Goal: Task Accomplishment & Management: Use online tool/utility

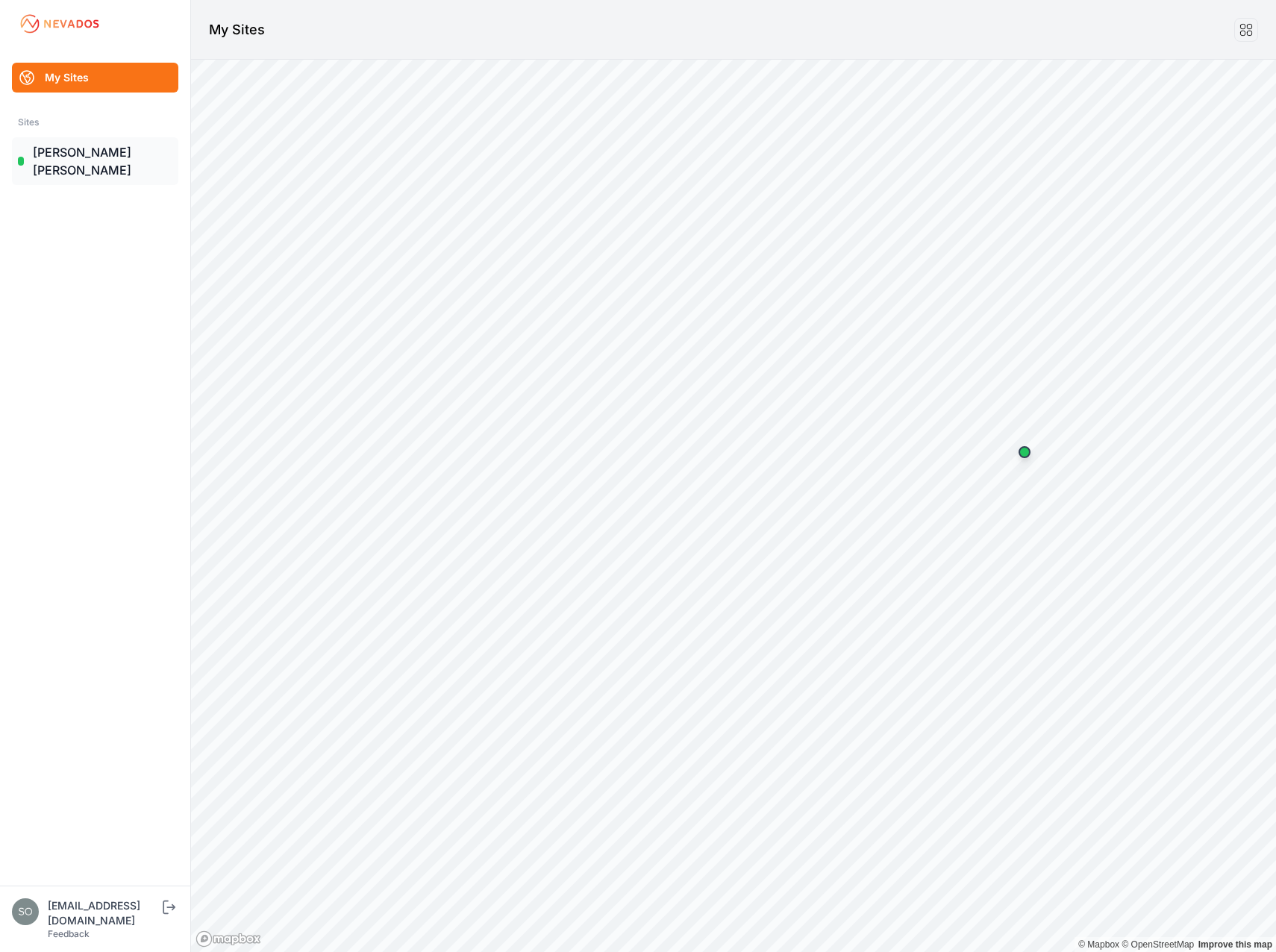
click at [84, 152] on link "[PERSON_NAME] [PERSON_NAME]" at bounding box center [95, 161] width 166 height 48
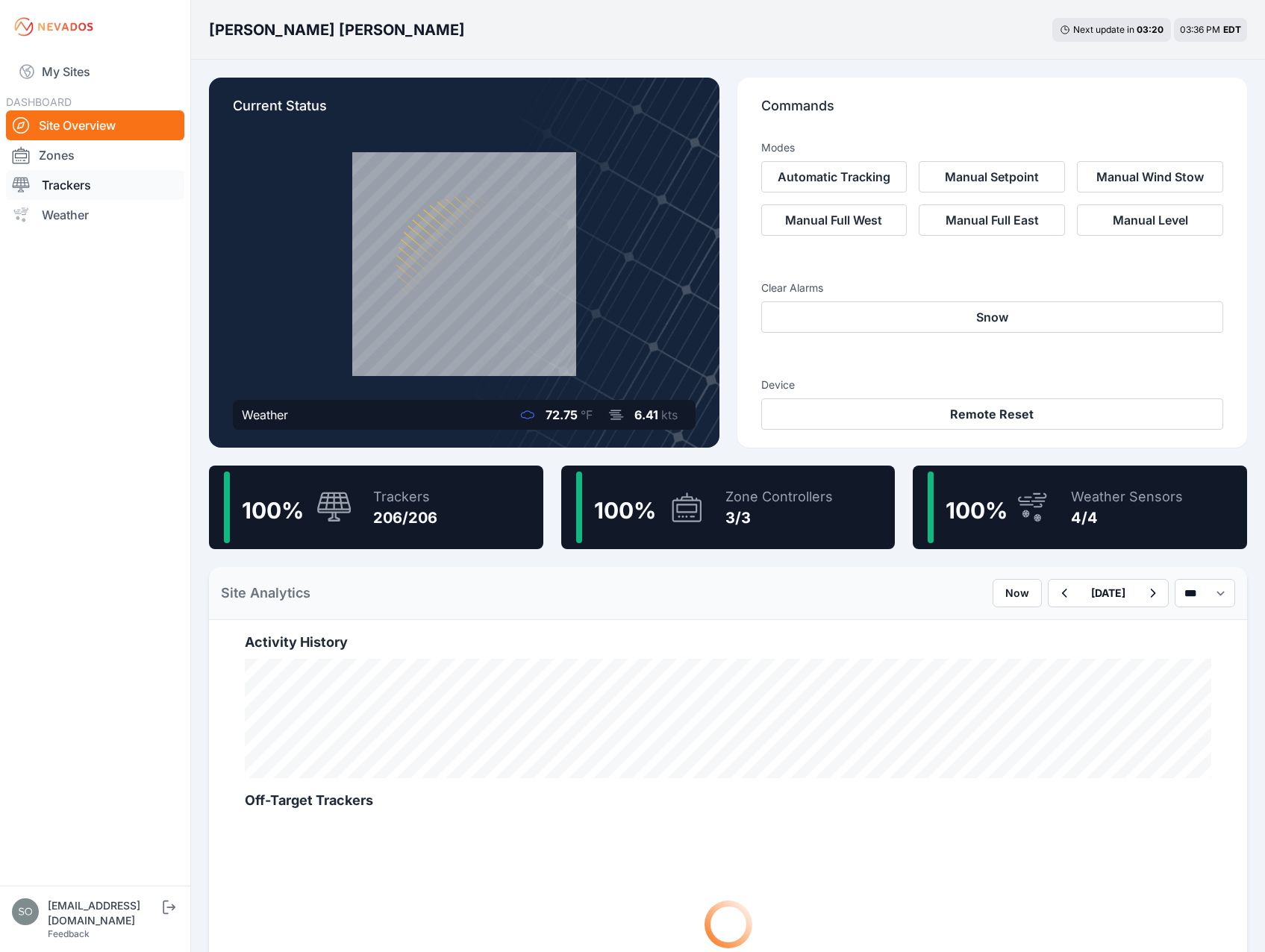
click at [78, 192] on link "Trackers" at bounding box center [95, 185] width 178 height 30
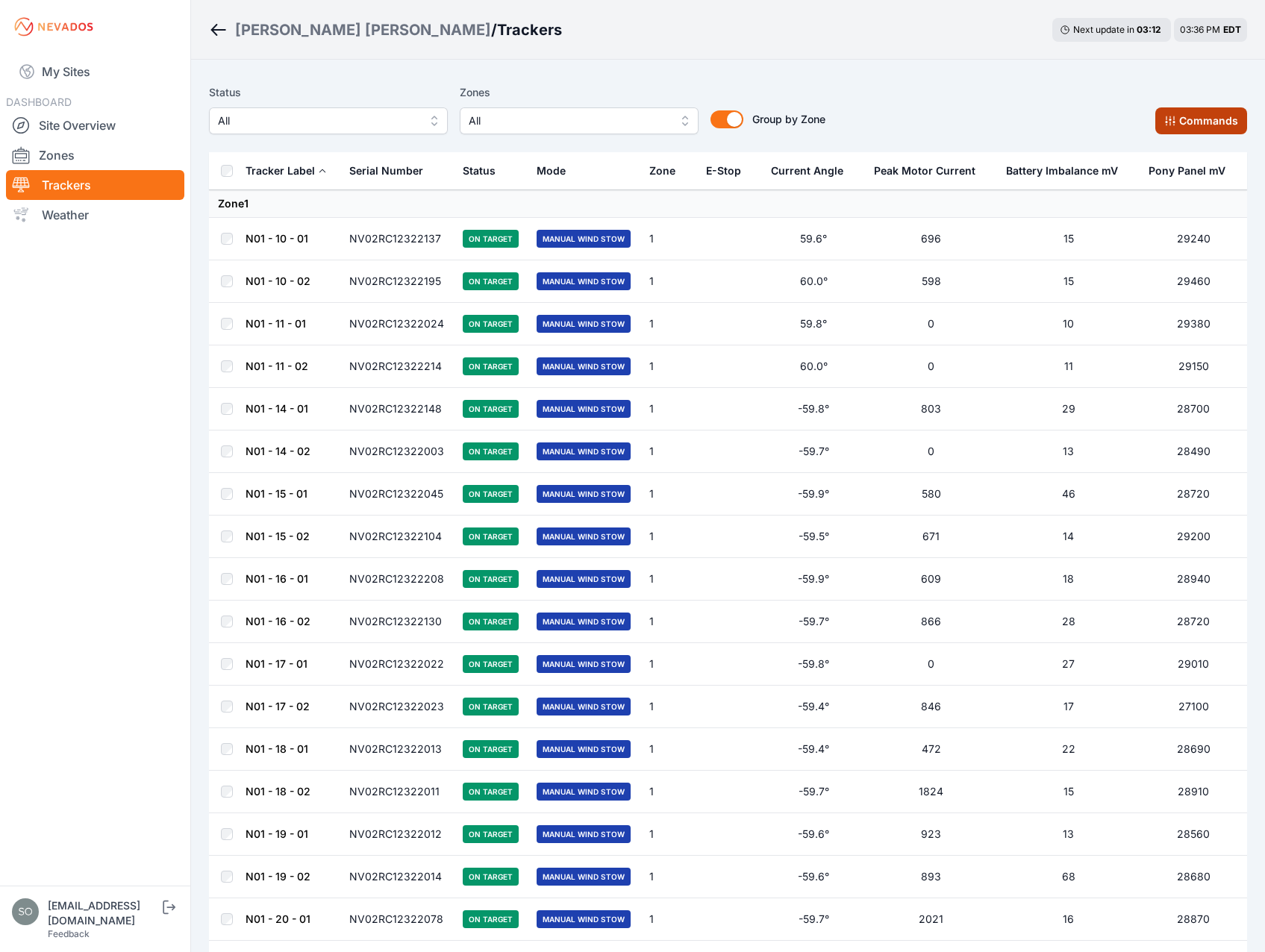
click at [1181, 117] on button "Commands" at bounding box center [1201, 121] width 91 height 27
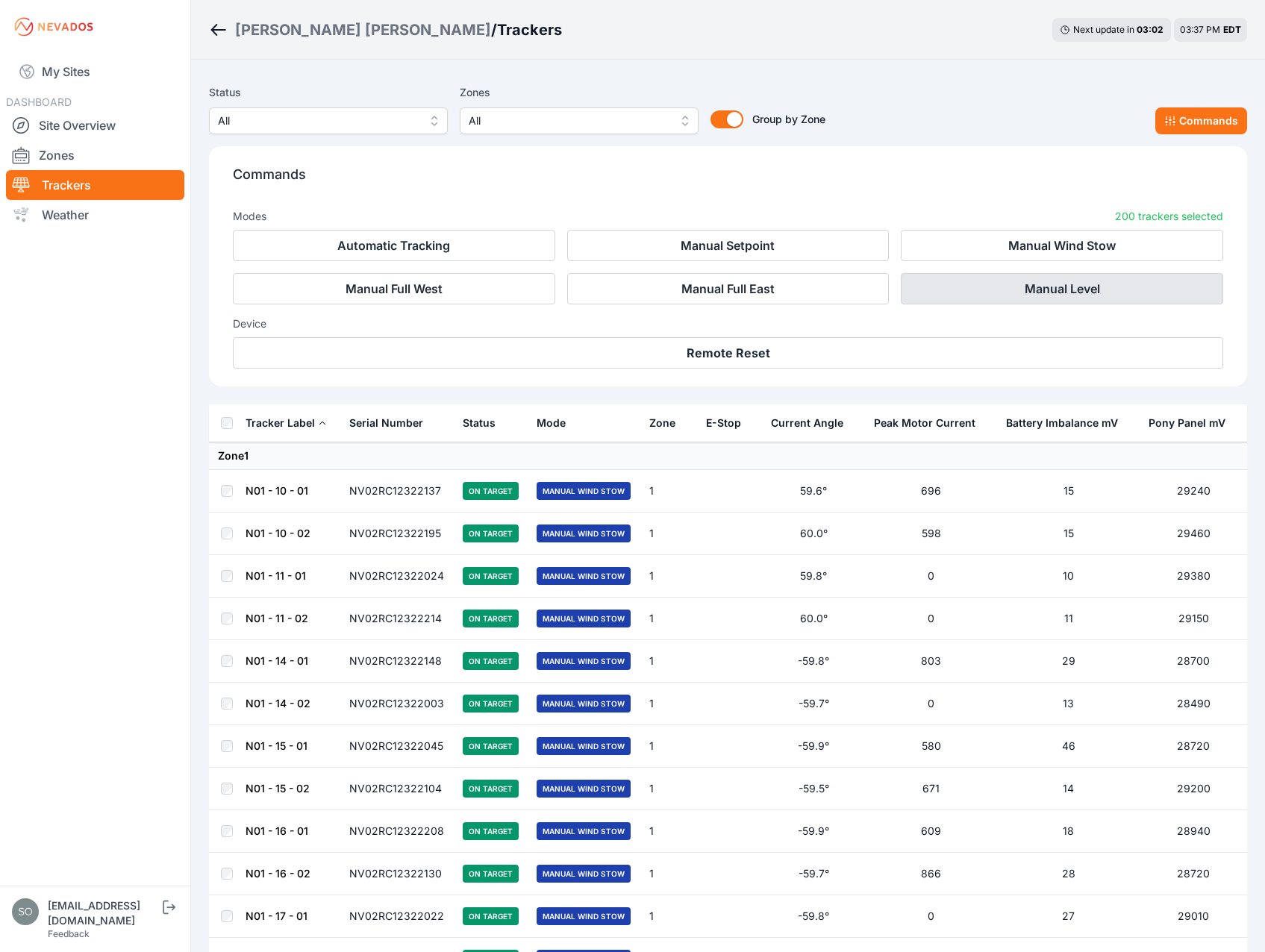
click at [1004, 284] on button "Manual Level" at bounding box center [1061, 288] width 322 height 31
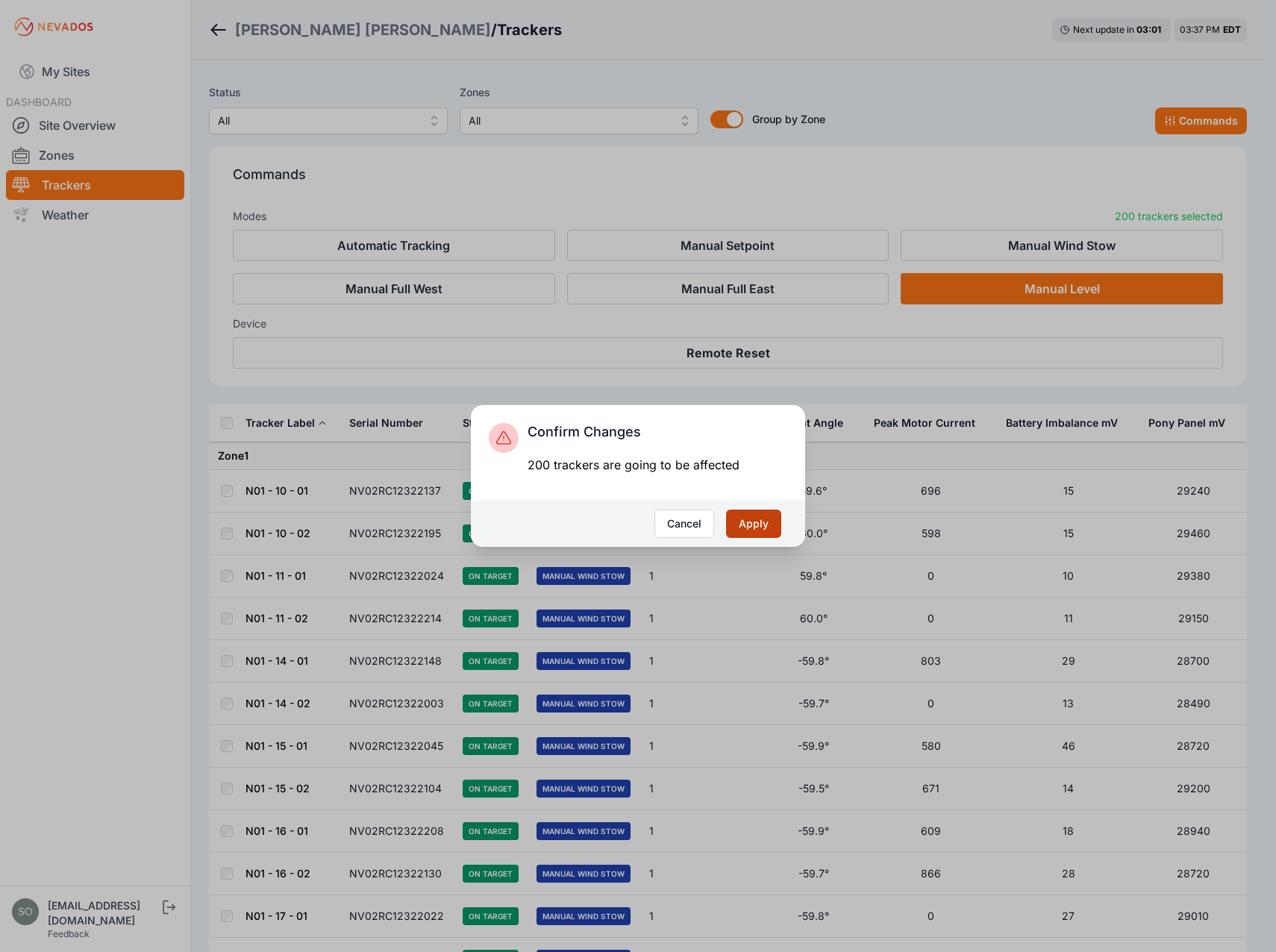
click at [755, 522] on button "Apply" at bounding box center [753, 523] width 55 height 29
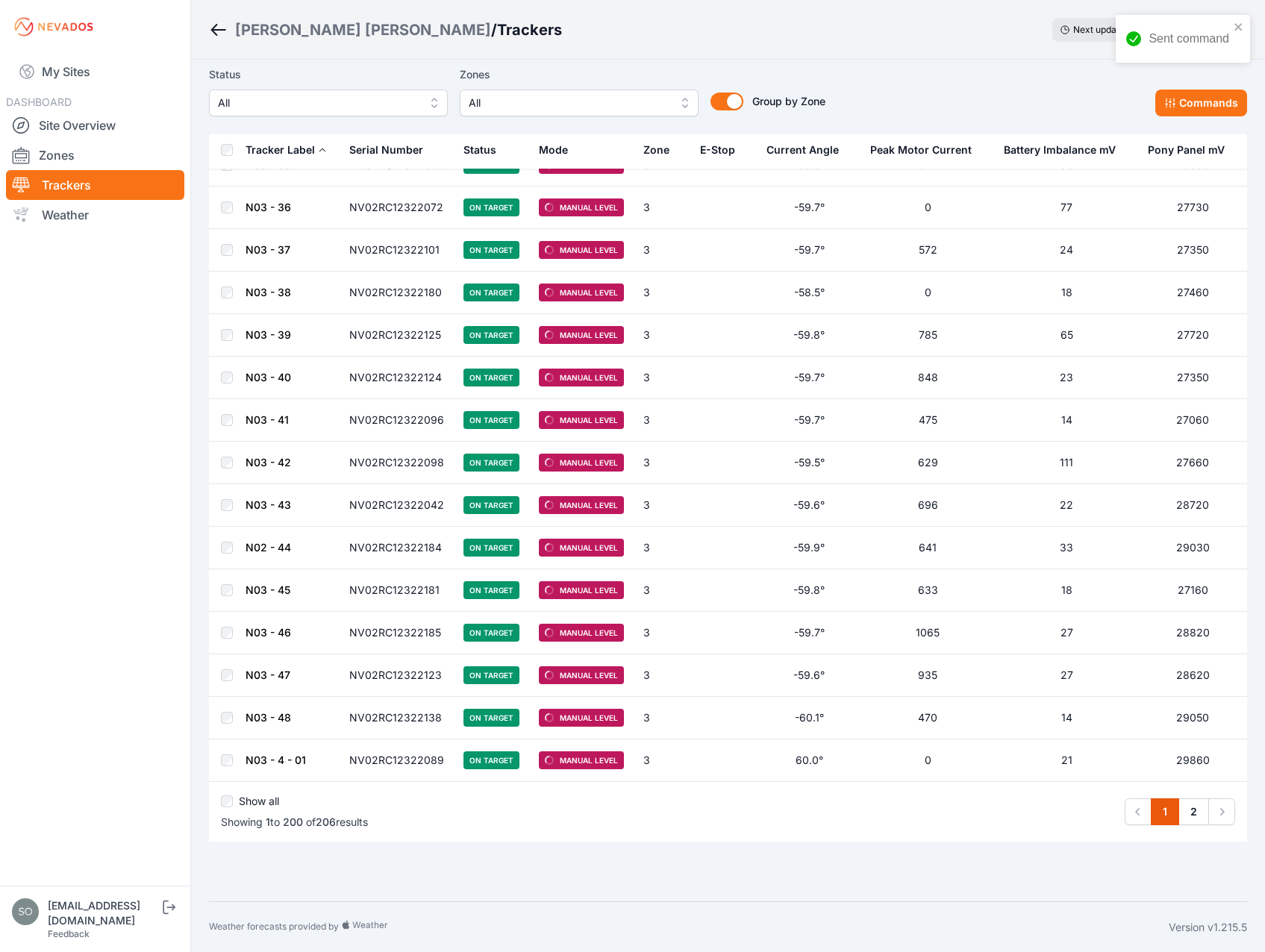
scroll to position [7995, 0]
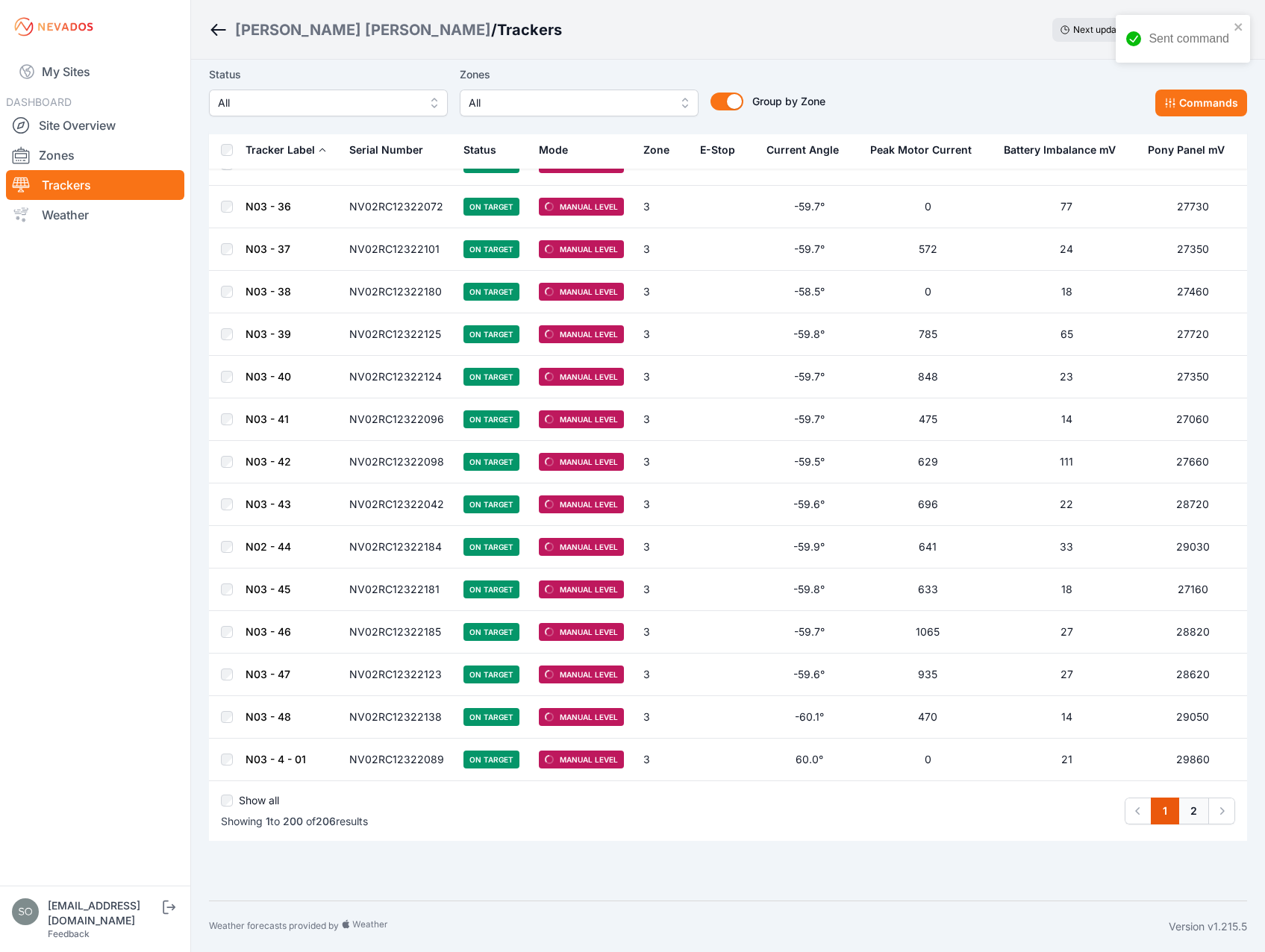
click at [1197, 810] on link "2" at bounding box center [1193, 810] width 30 height 27
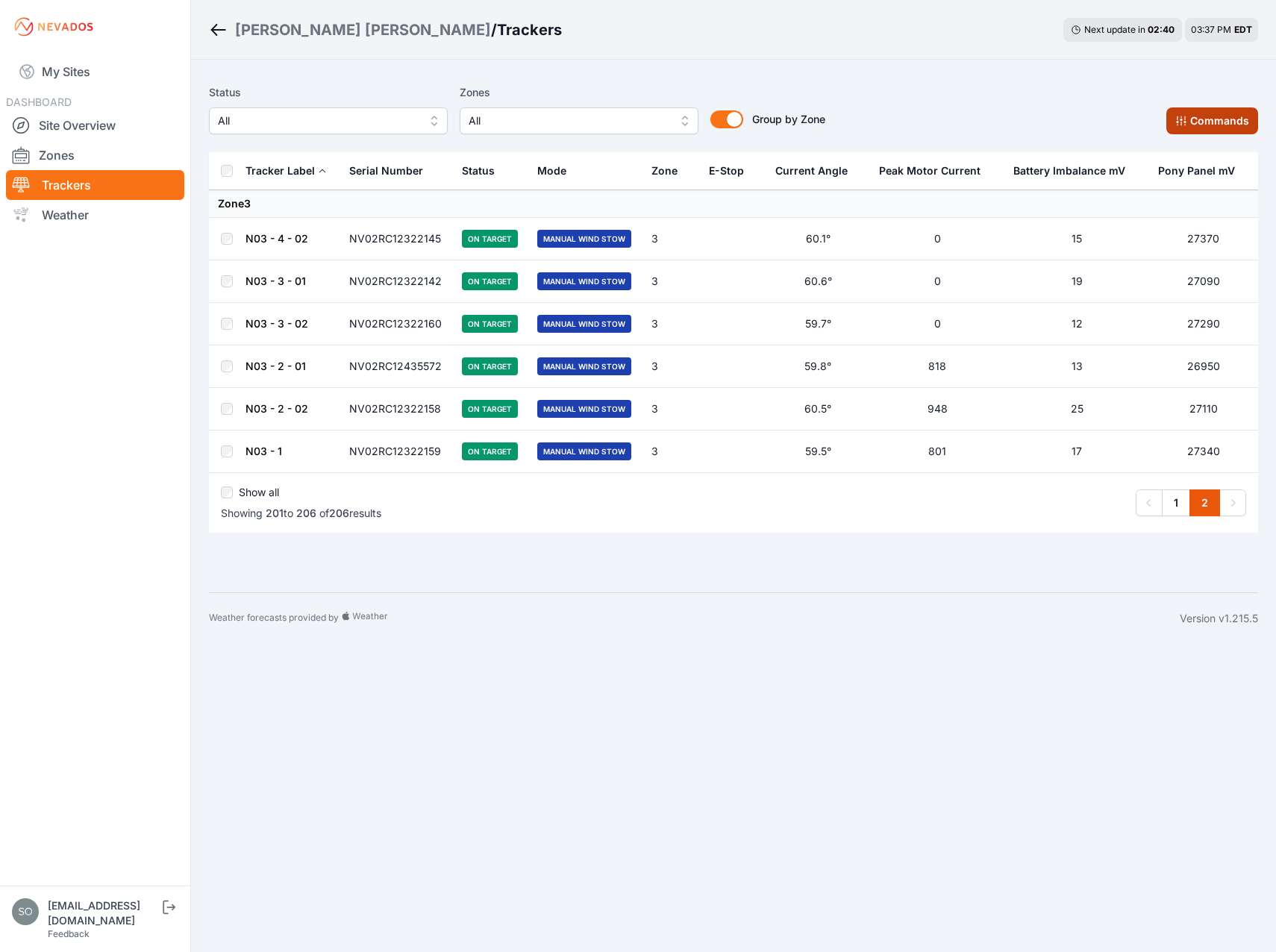
click at [1223, 111] on button "Commands" at bounding box center [1212, 121] width 91 height 27
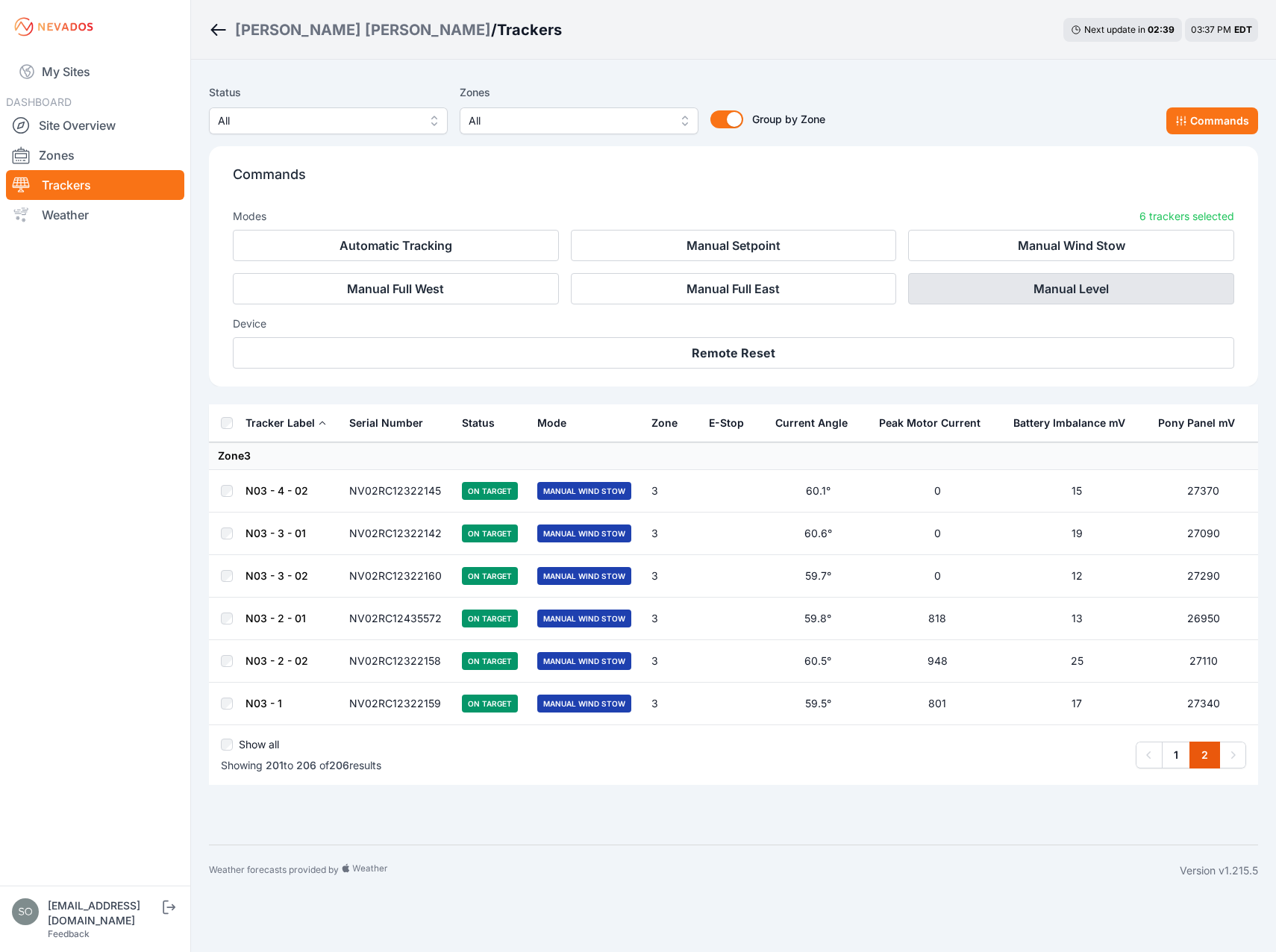
click at [1122, 285] on button "Manual Level" at bounding box center [1071, 288] width 326 height 31
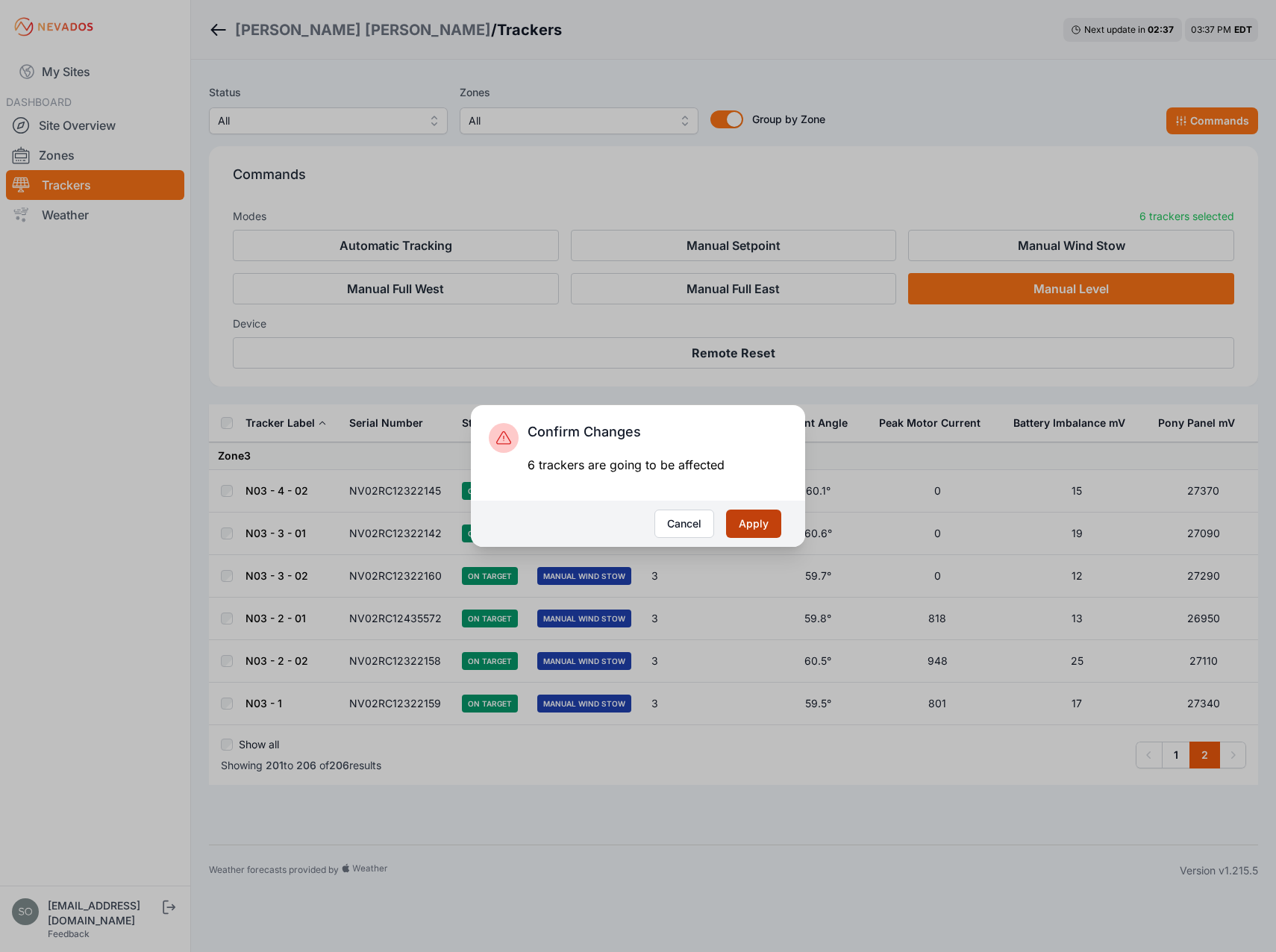
click at [761, 525] on button "Apply" at bounding box center [753, 523] width 55 height 29
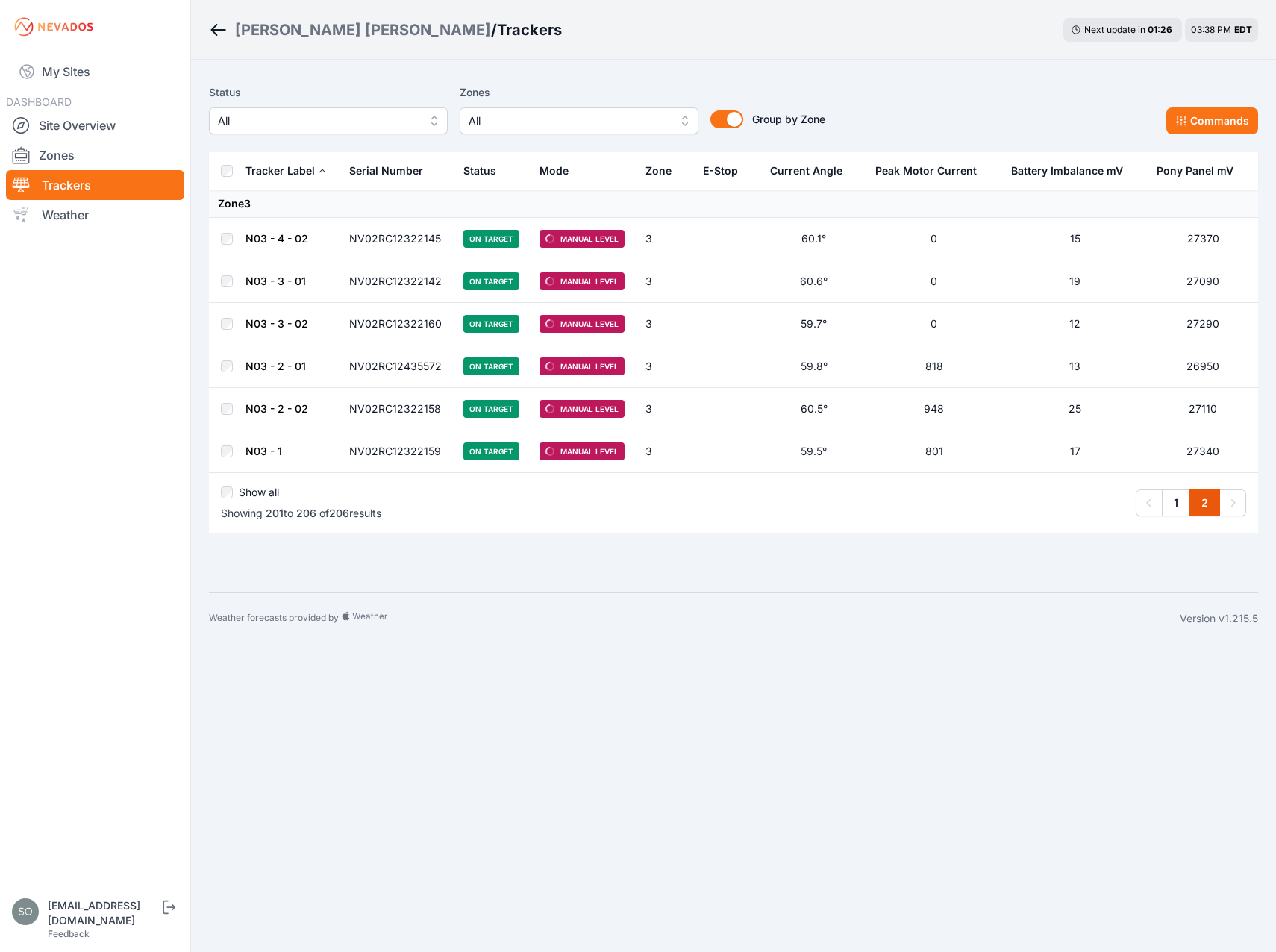
click at [947, 693] on body "My Sites DASHBOARD Site Overview Zones Trackers Weather [EMAIL_ADDRESS][DOMAIN_…" at bounding box center [638, 476] width 1276 height 952
click at [1178, 499] on link "1" at bounding box center [1176, 503] width 29 height 27
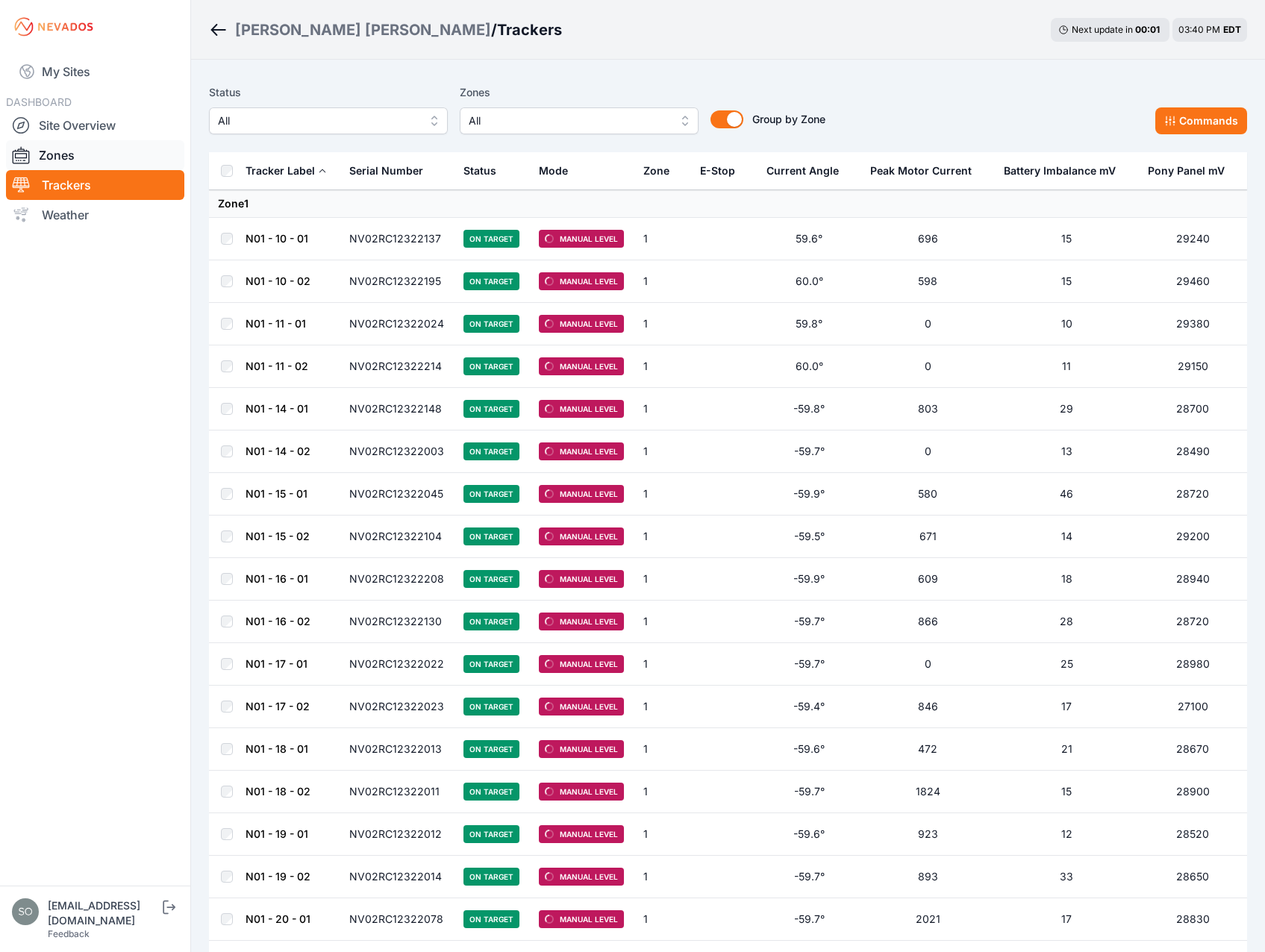
click at [53, 153] on link "Zones" at bounding box center [95, 155] width 178 height 30
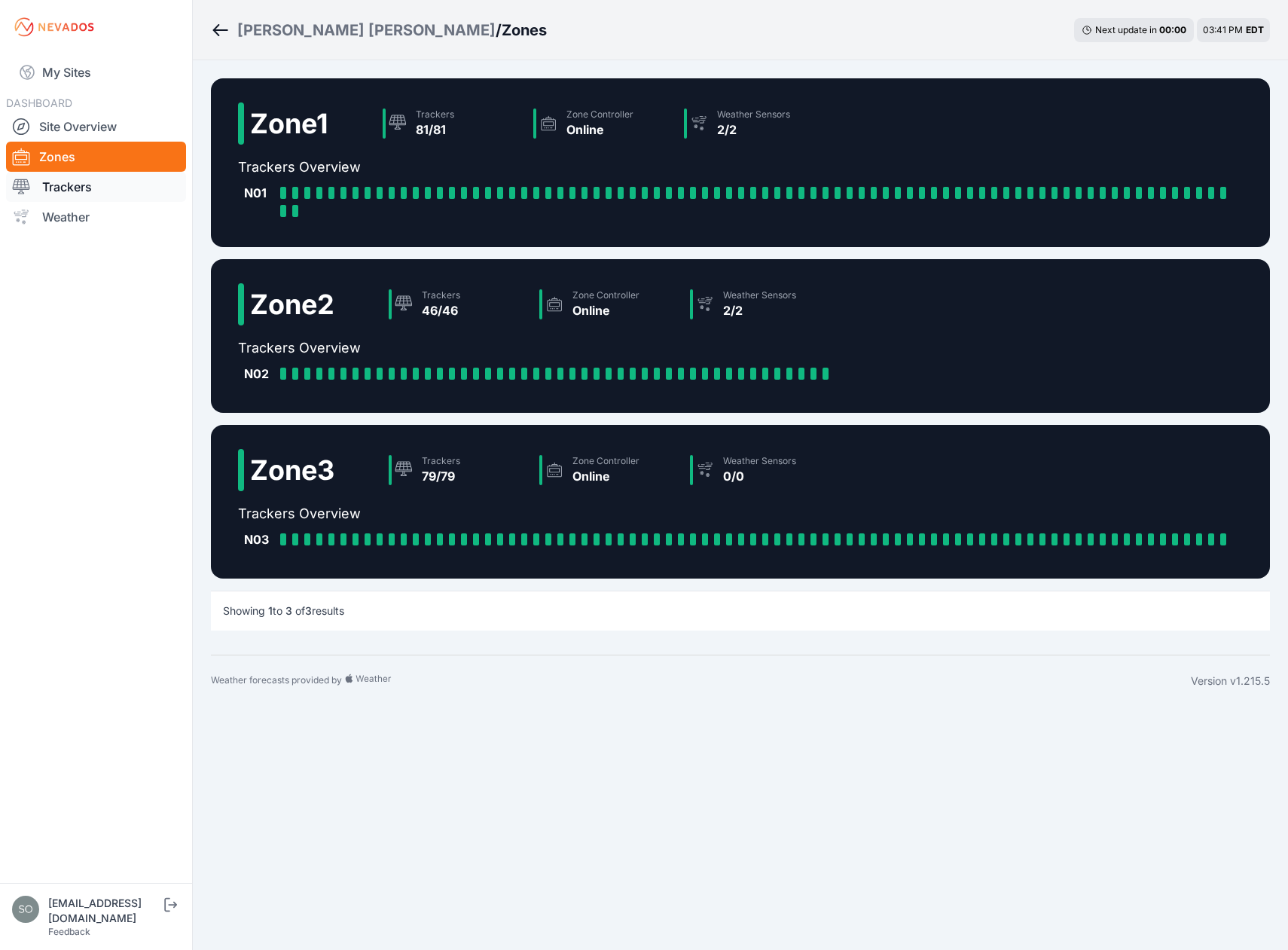
click at [68, 186] on link "Trackers" at bounding box center [96, 187] width 180 height 31
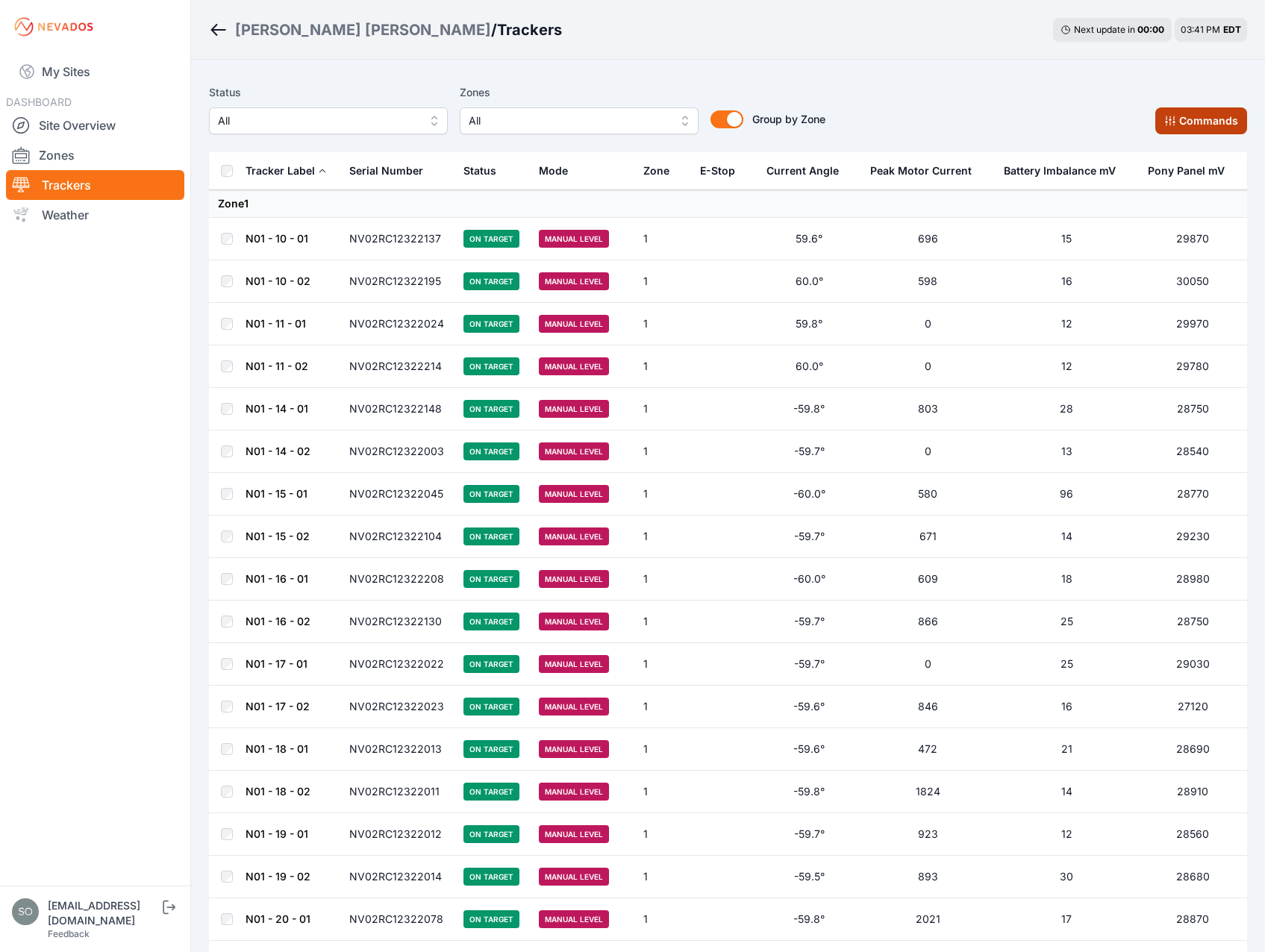
click at [1202, 117] on button "Commands" at bounding box center [1201, 121] width 91 height 27
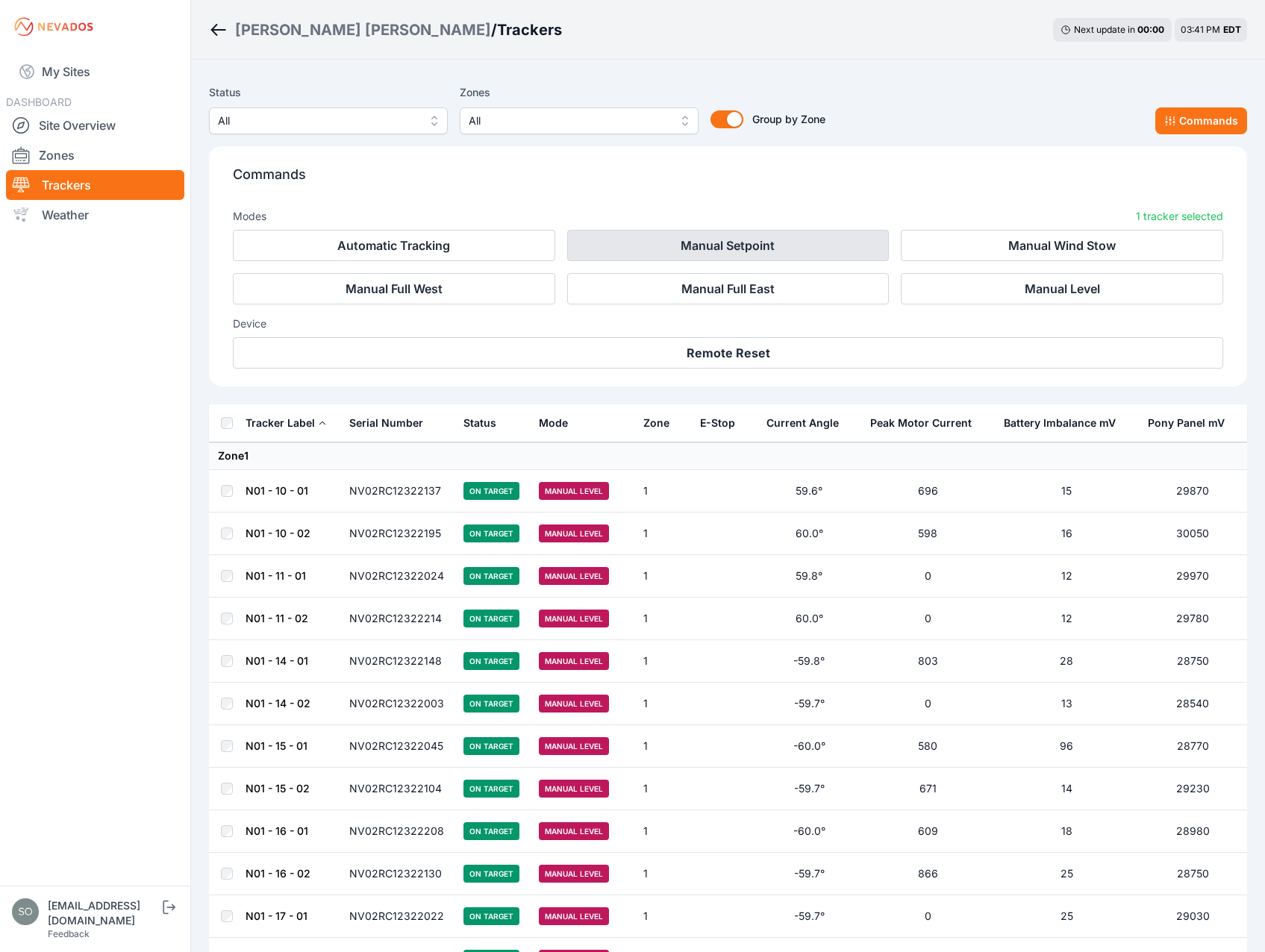
click at [718, 254] on button "Manual Setpoint" at bounding box center [728, 245] width 322 height 31
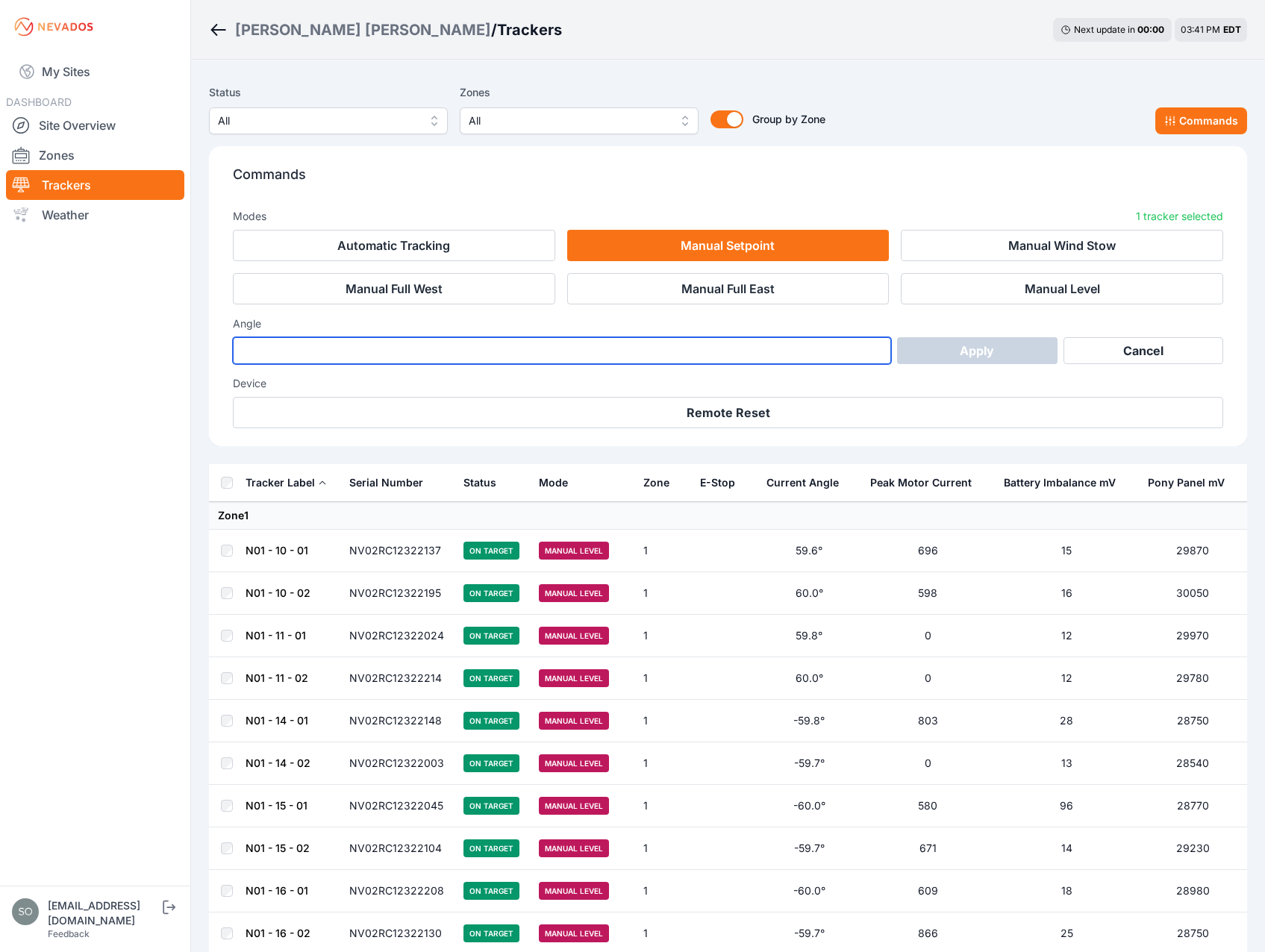
click at [808, 354] on input "number" at bounding box center [562, 351] width 658 height 27
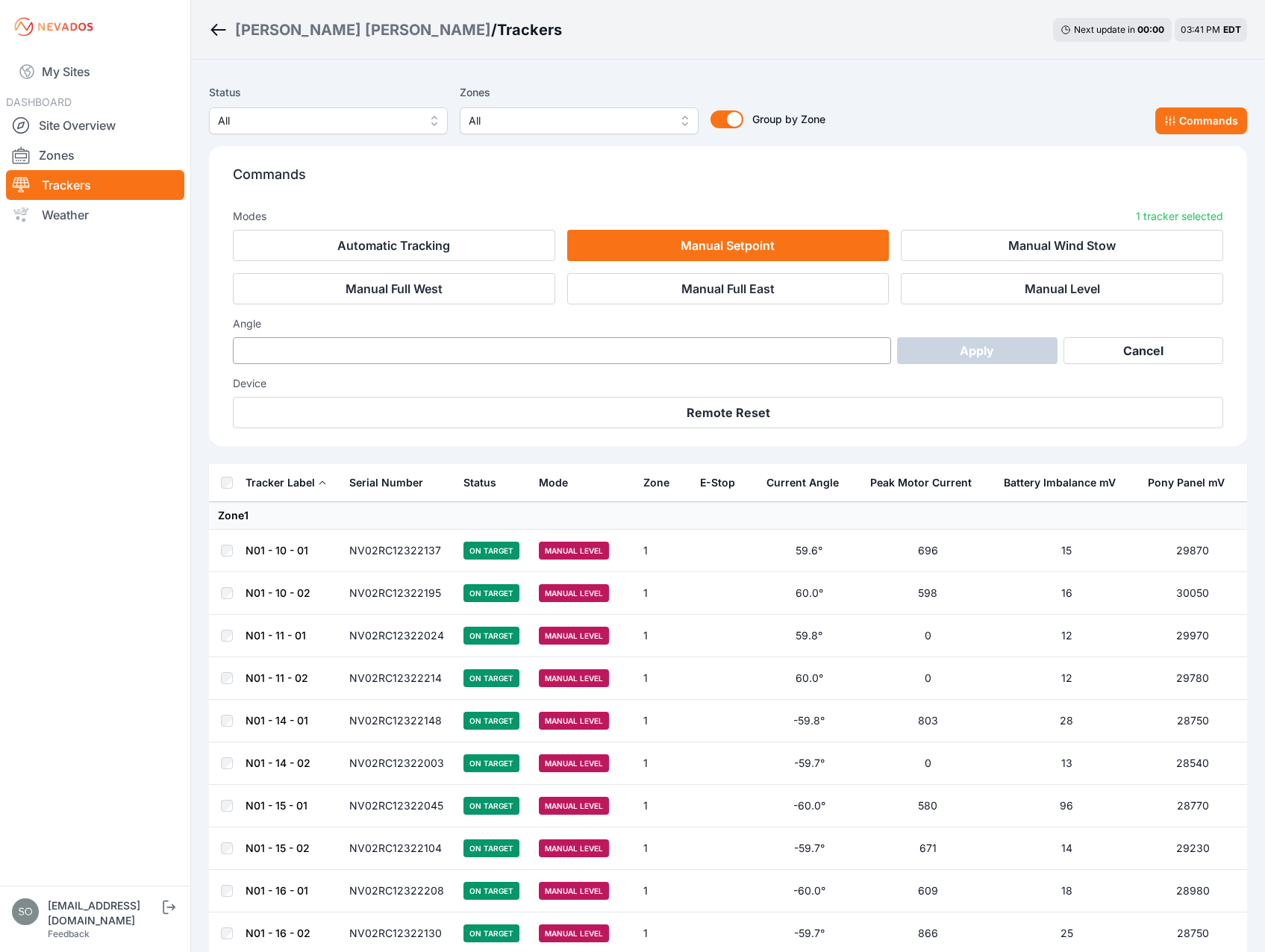
click at [988, 326] on h3 "Angle" at bounding box center [728, 324] width 990 height 15
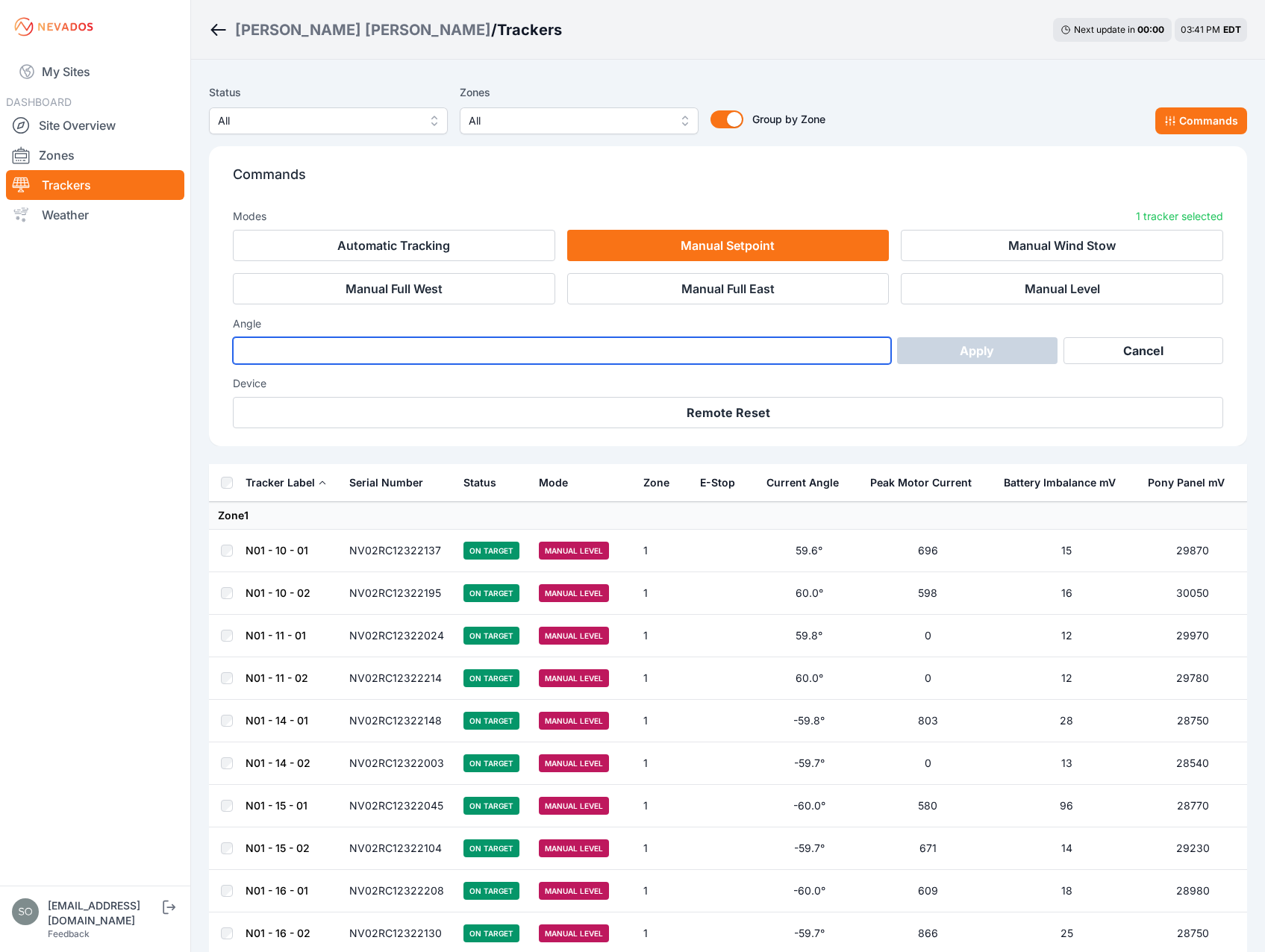
click at [787, 356] on input "*" at bounding box center [562, 351] width 658 height 27
click at [258, 350] on input "*" at bounding box center [562, 351] width 658 height 27
drag, startPoint x: 247, startPoint y: 352, endPoint x: 235, endPoint y: 356, distance: 12.6
click at [235, 356] on input "*" at bounding box center [562, 351] width 658 height 27
type input "*"
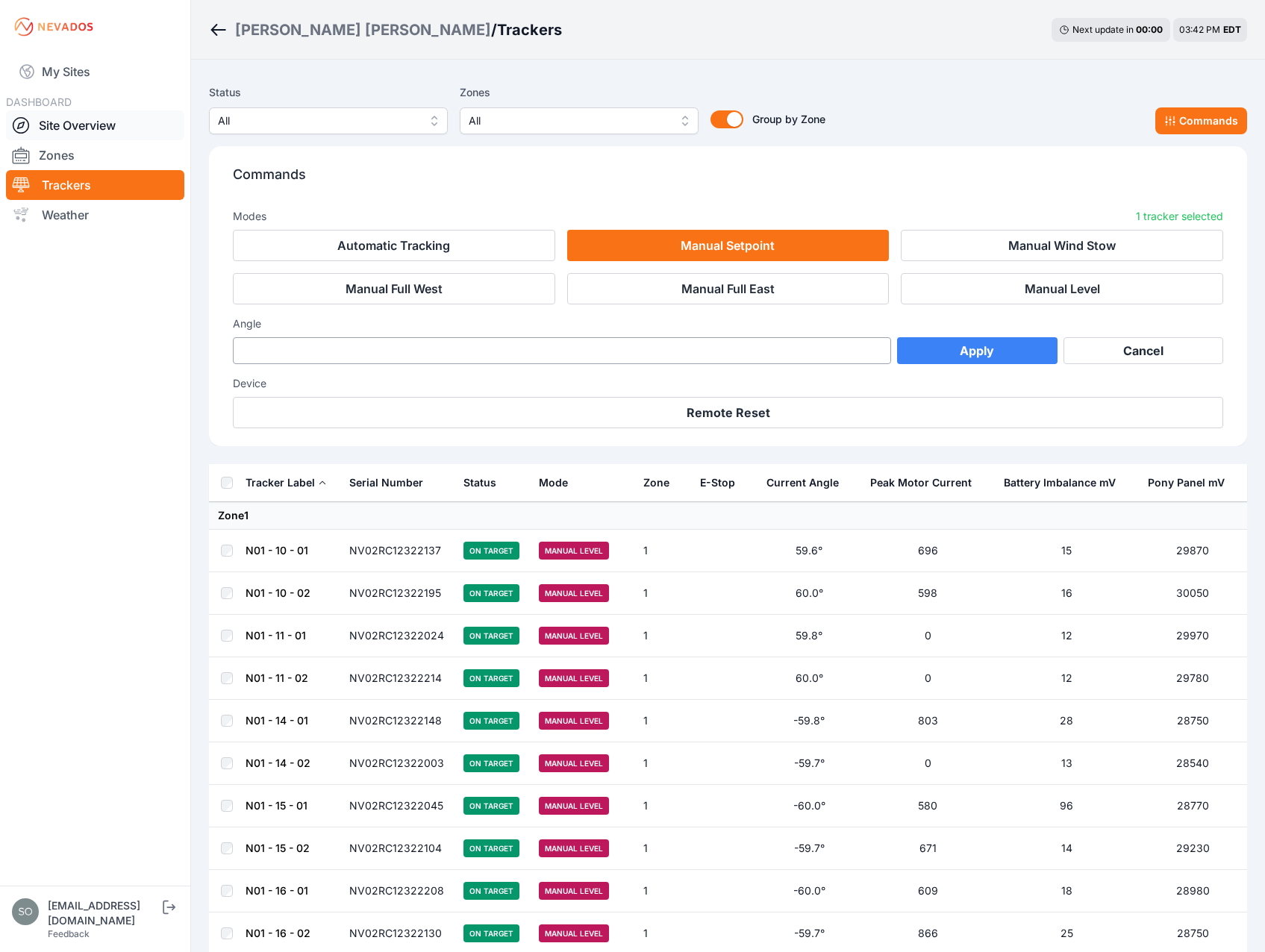
click at [75, 128] on link "Site Overview" at bounding box center [95, 126] width 178 height 30
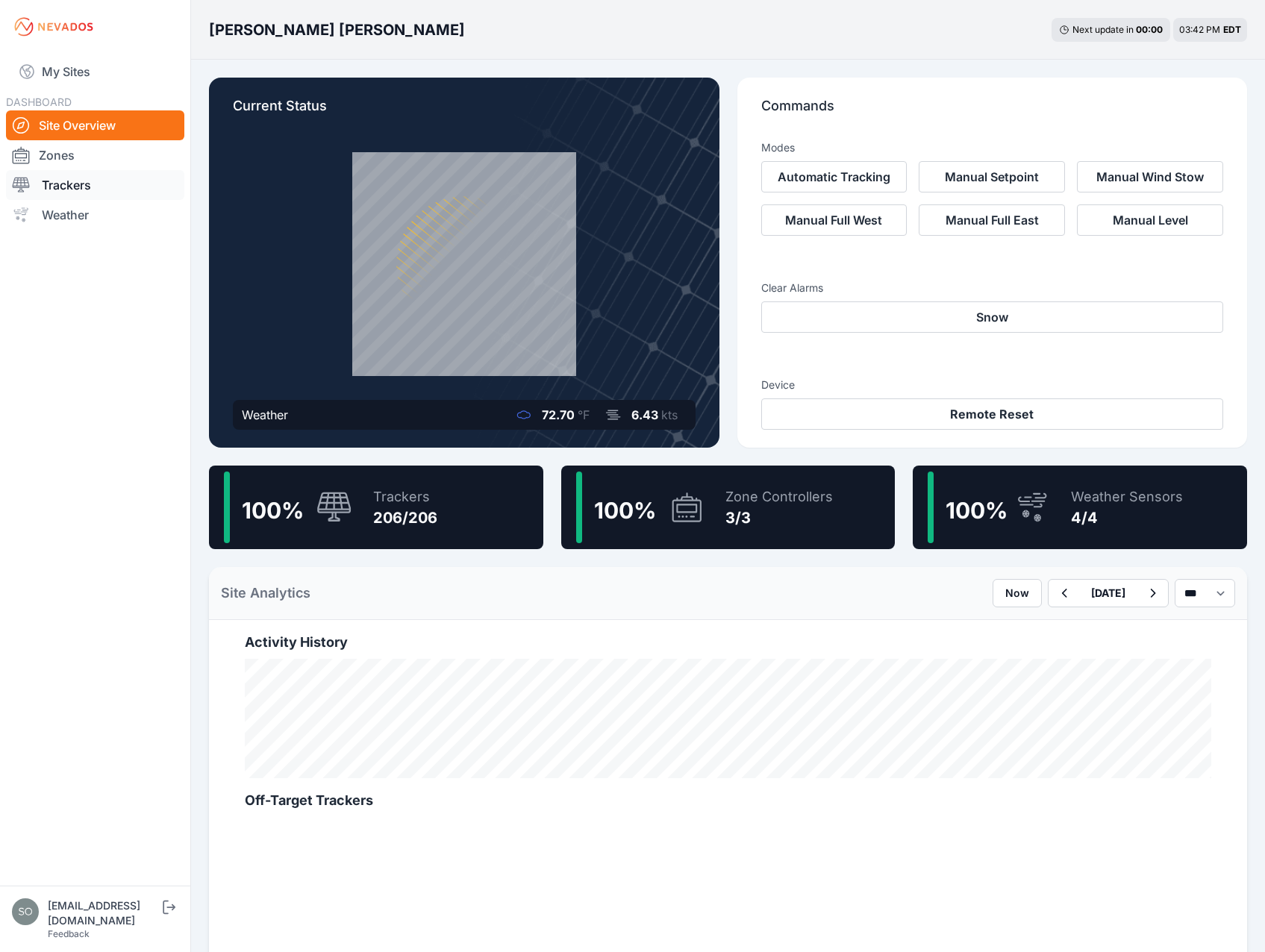
click at [51, 182] on link "Trackers" at bounding box center [95, 185] width 178 height 30
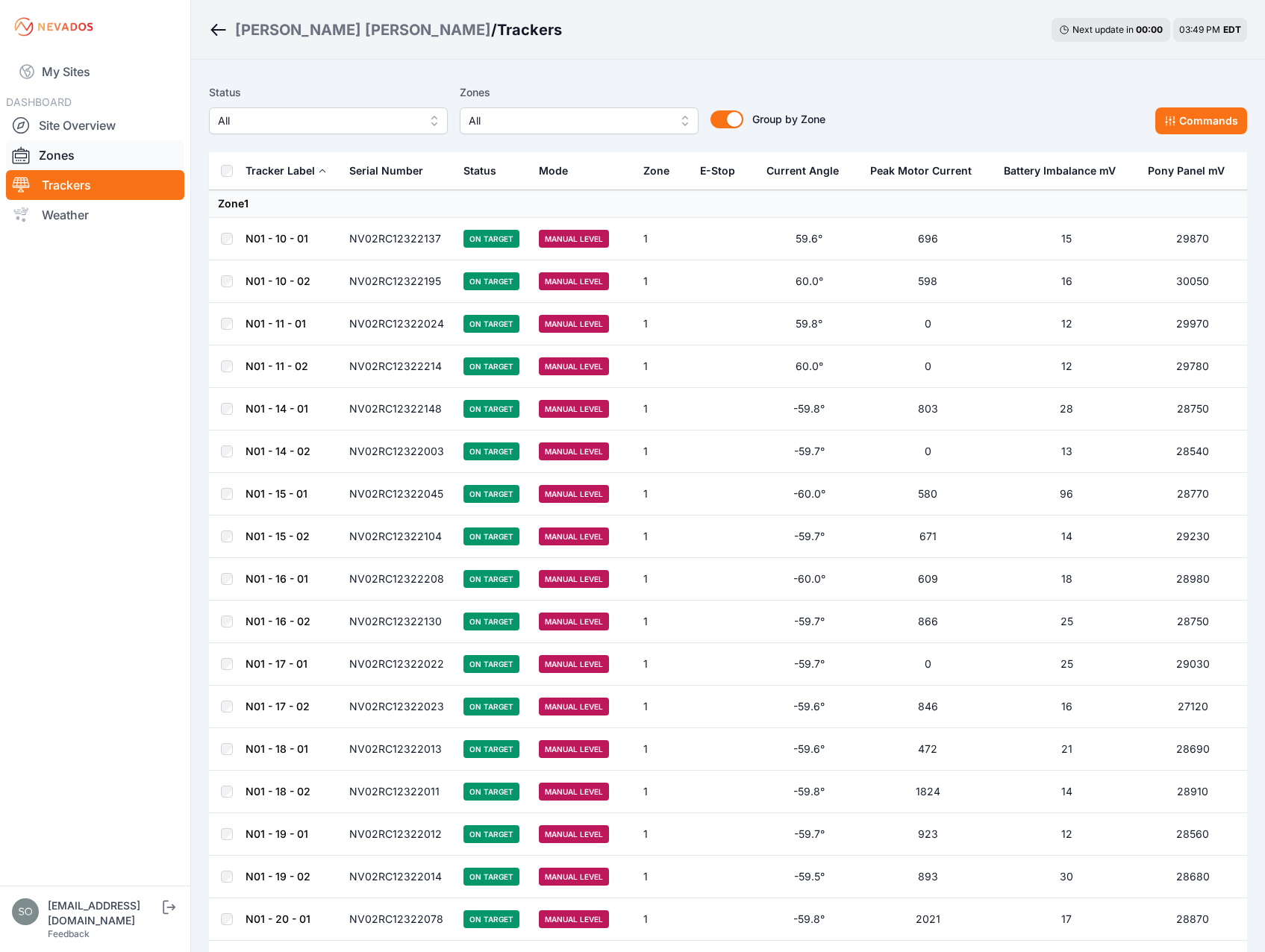
click at [66, 154] on link "Zones" at bounding box center [95, 155] width 178 height 30
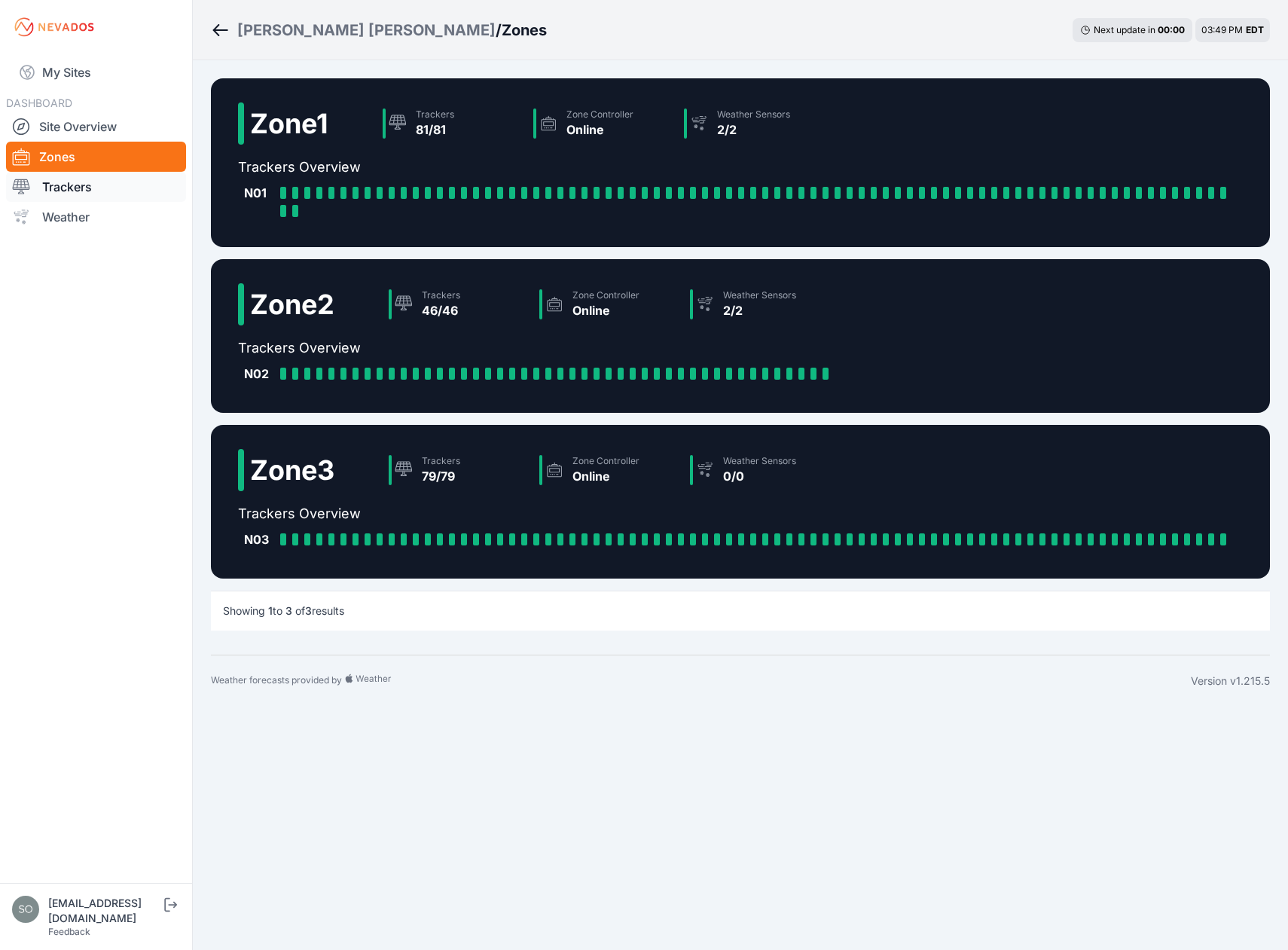
click at [71, 188] on link "Trackers" at bounding box center [96, 187] width 180 height 31
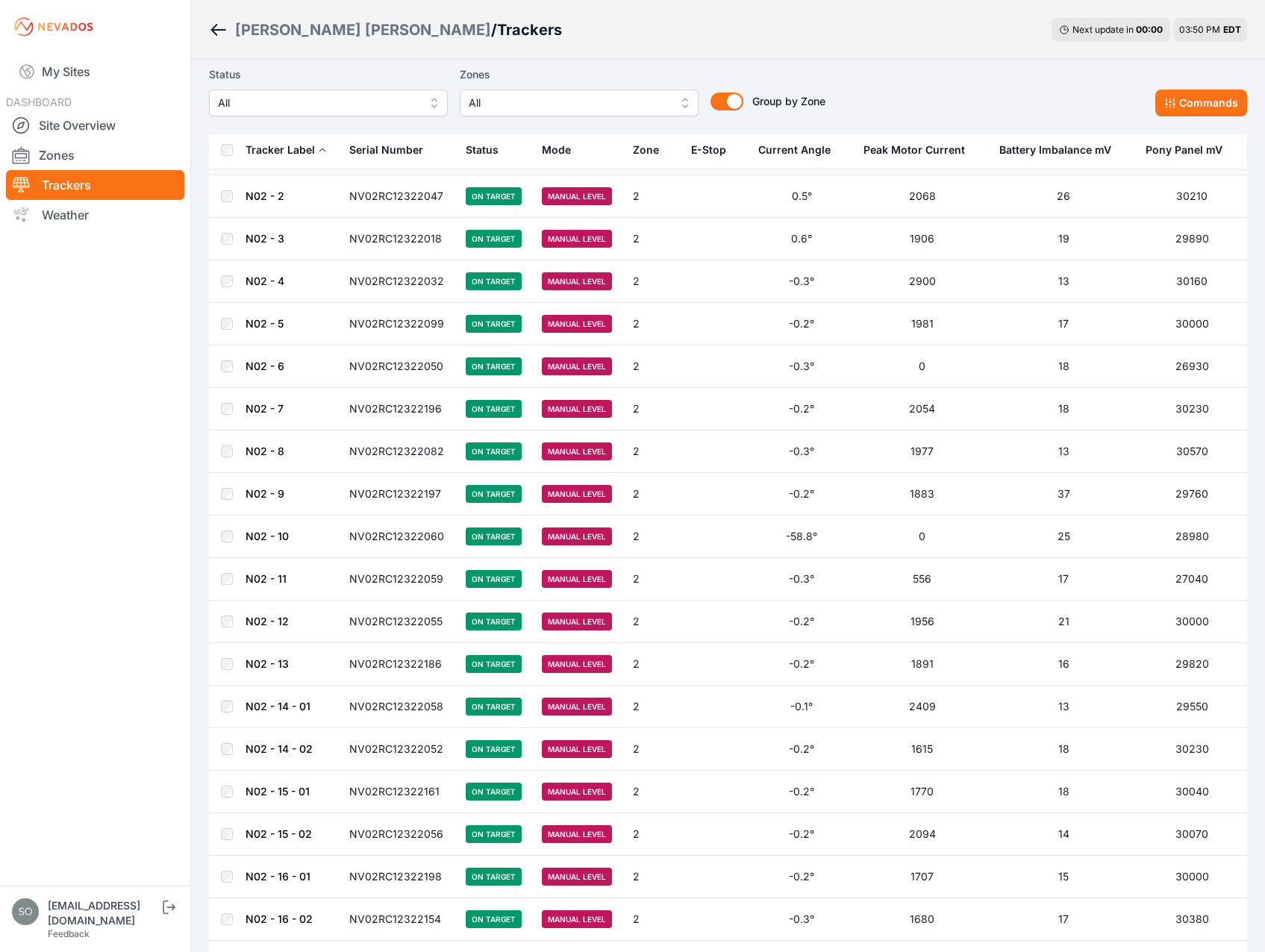
scroll to position [3271, 0]
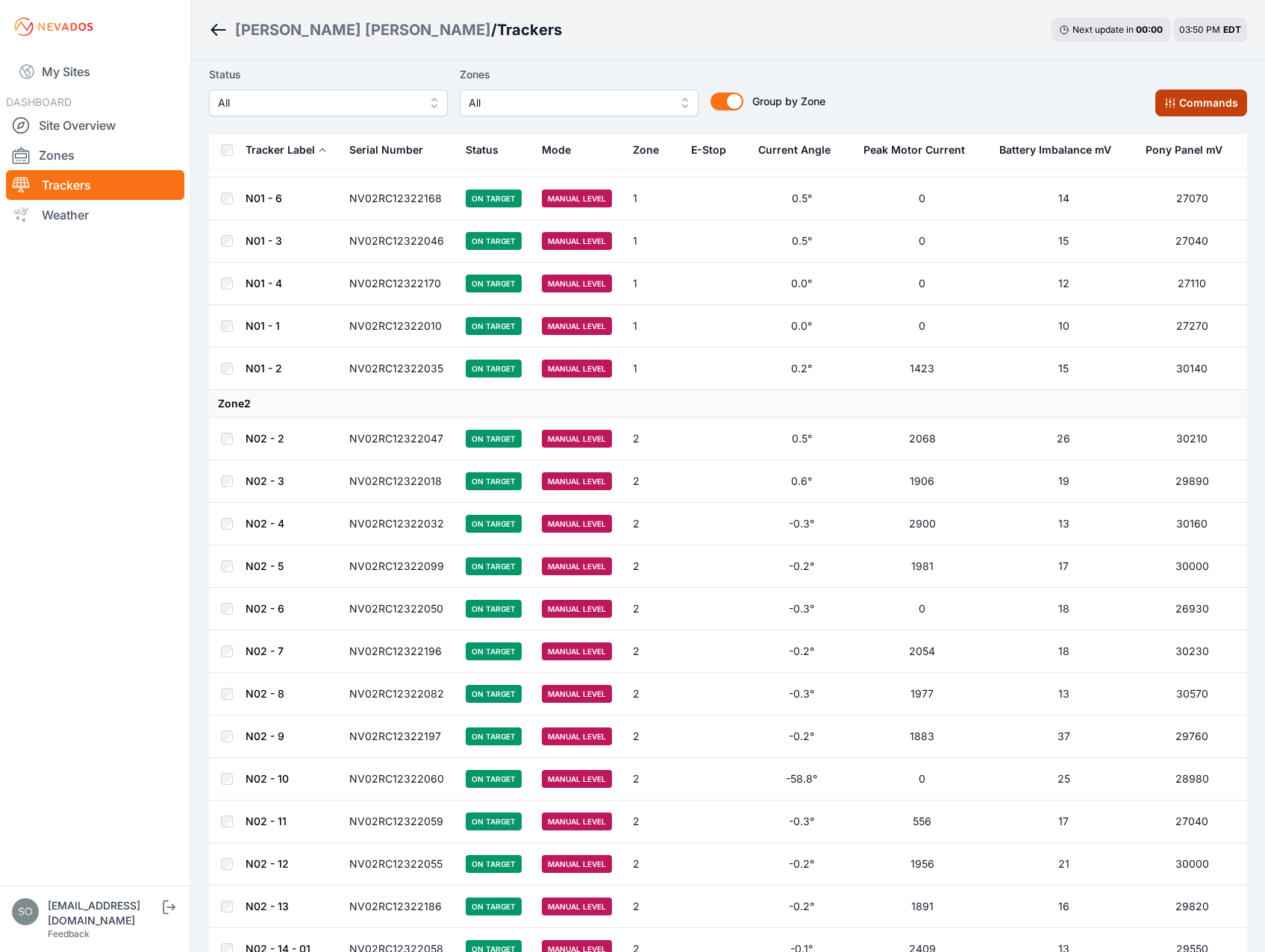
click at [1209, 105] on button "Commands" at bounding box center [1201, 103] width 91 height 27
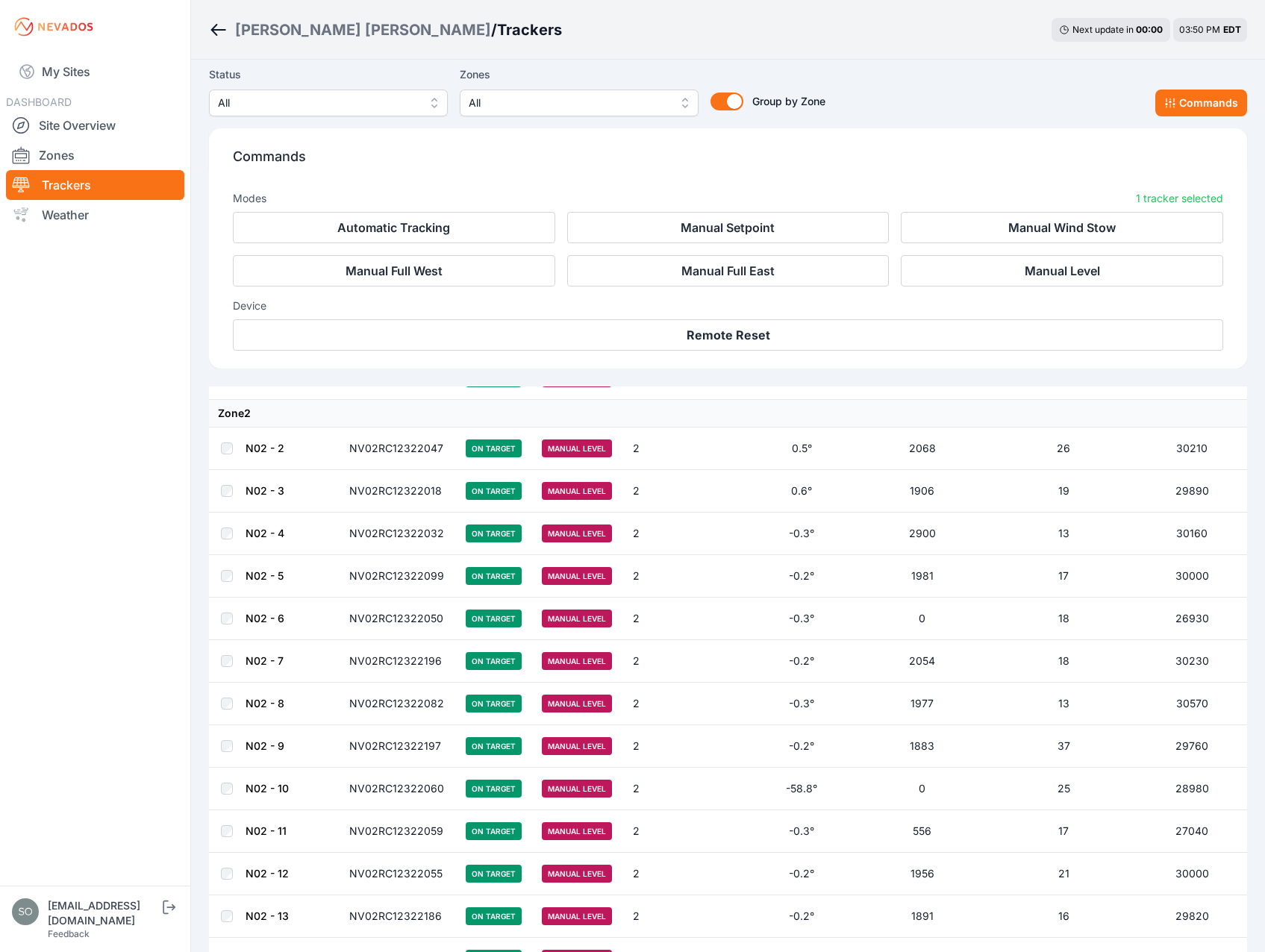
scroll to position [3523, 0]
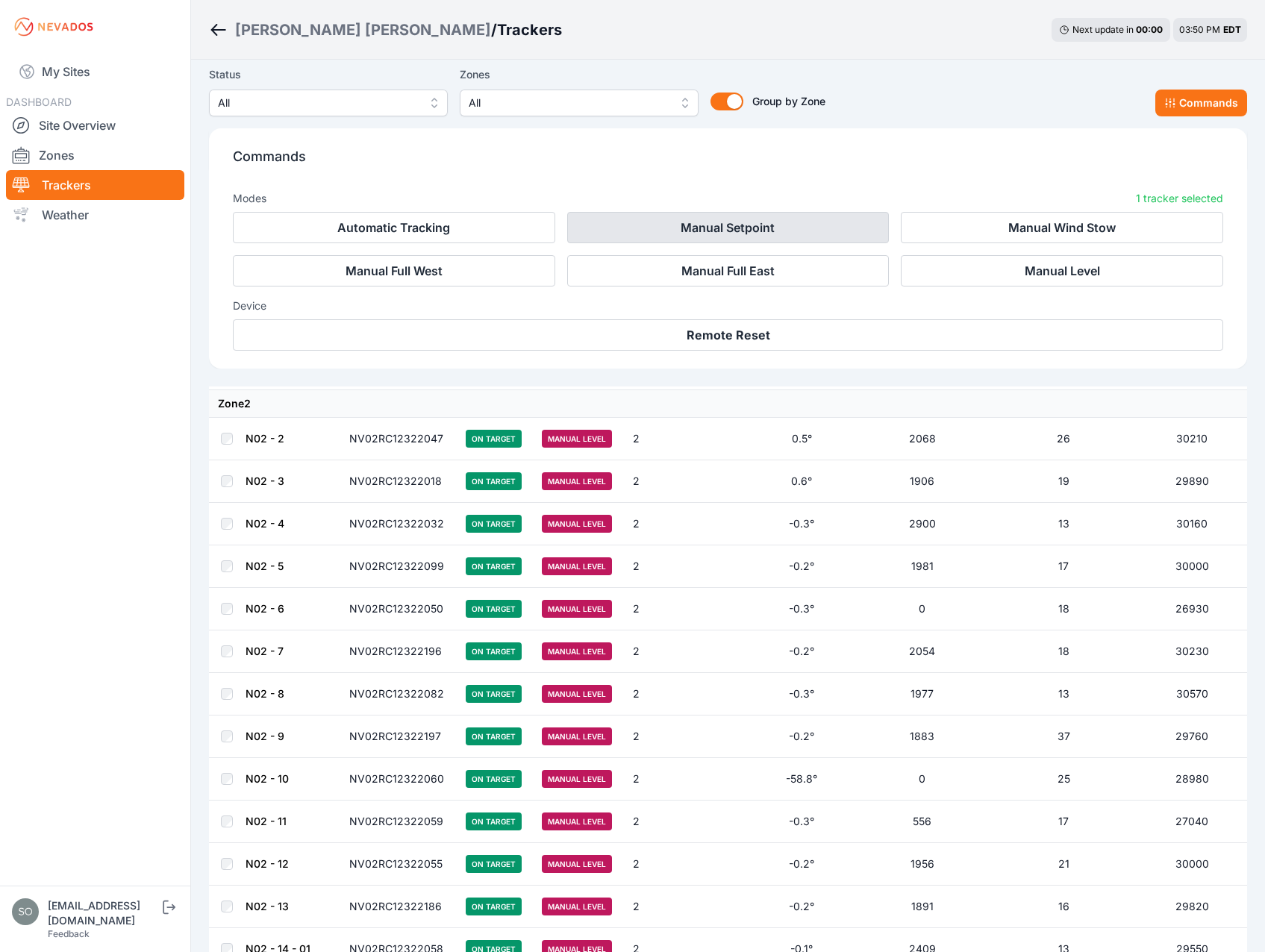
click at [759, 232] on button "Manual Setpoint" at bounding box center [728, 227] width 322 height 31
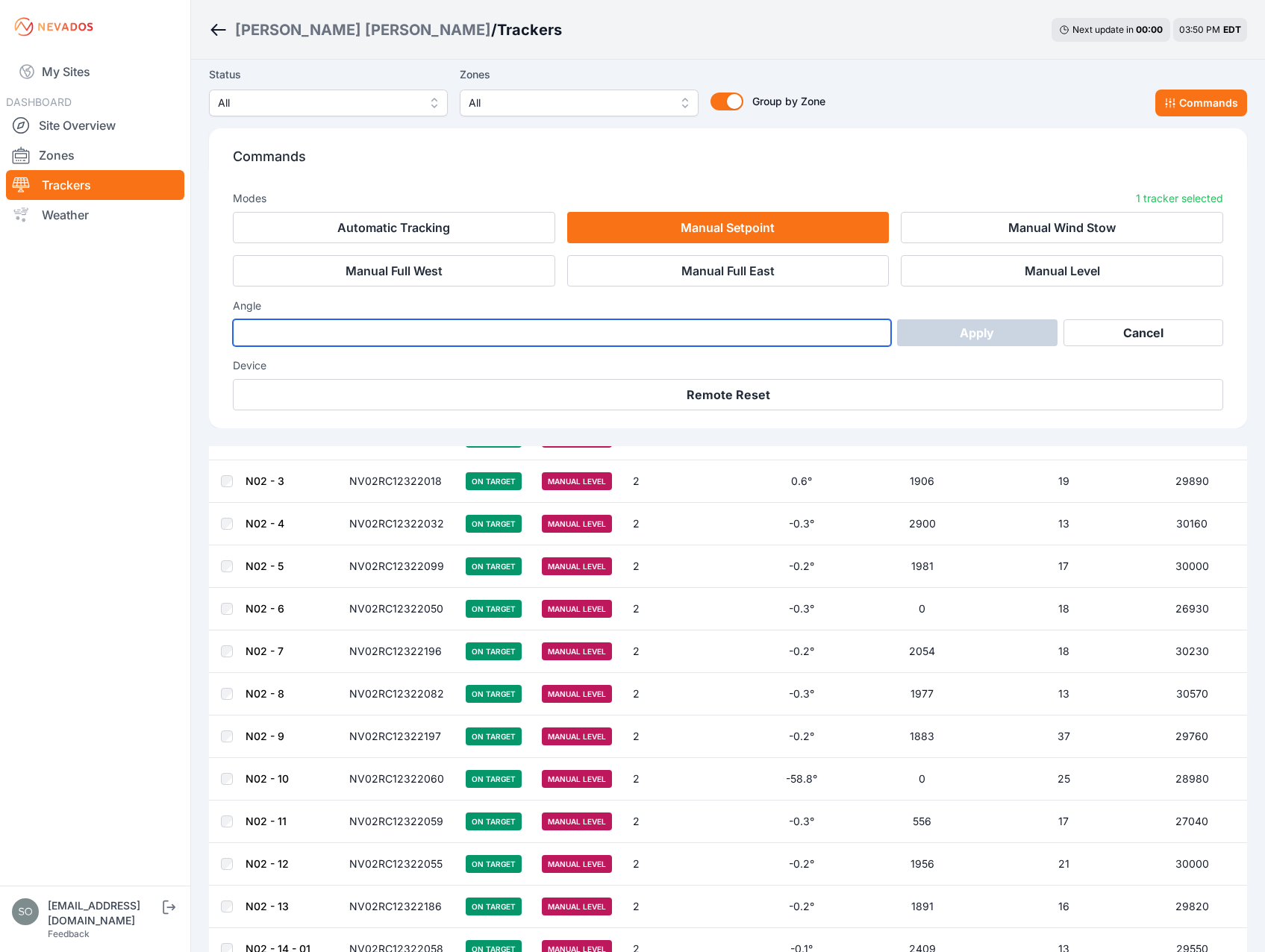
click at [473, 325] on input "number" at bounding box center [562, 332] width 658 height 27
type input "*"
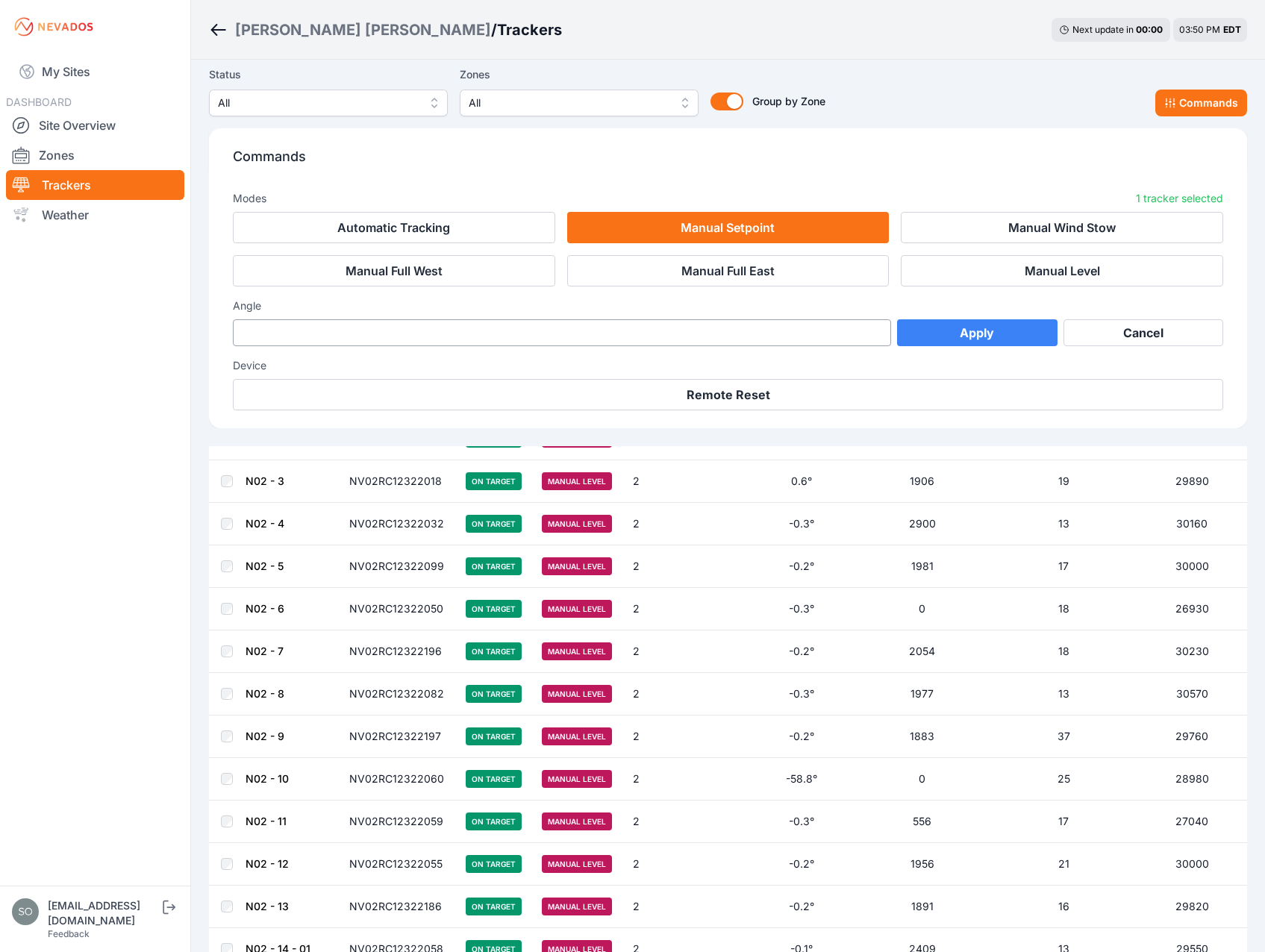
click at [988, 325] on button "Apply" at bounding box center [977, 332] width 161 height 27
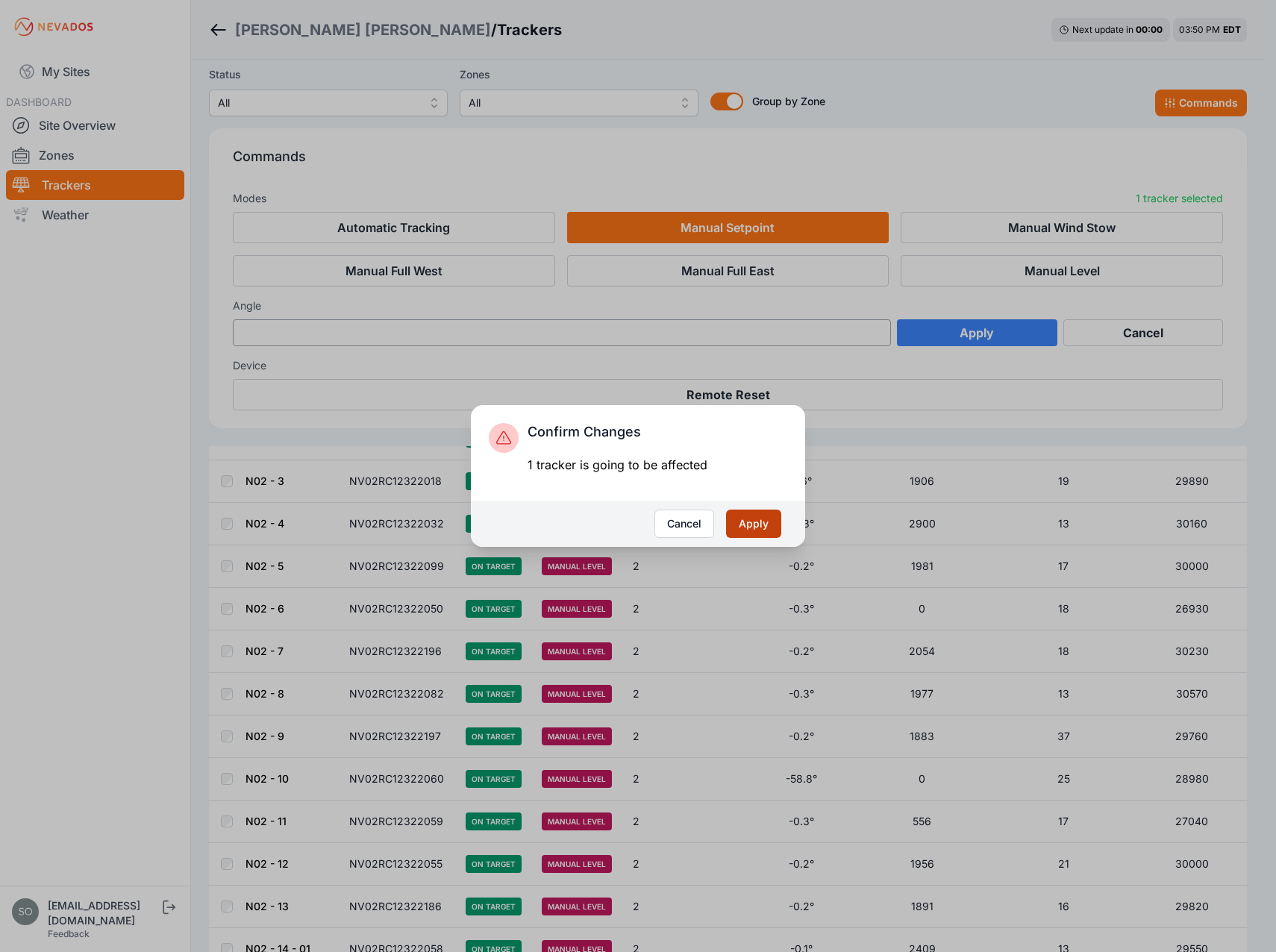
click at [755, 522] on button "Apply" at bounding box center [753, 523] width 55 height 29
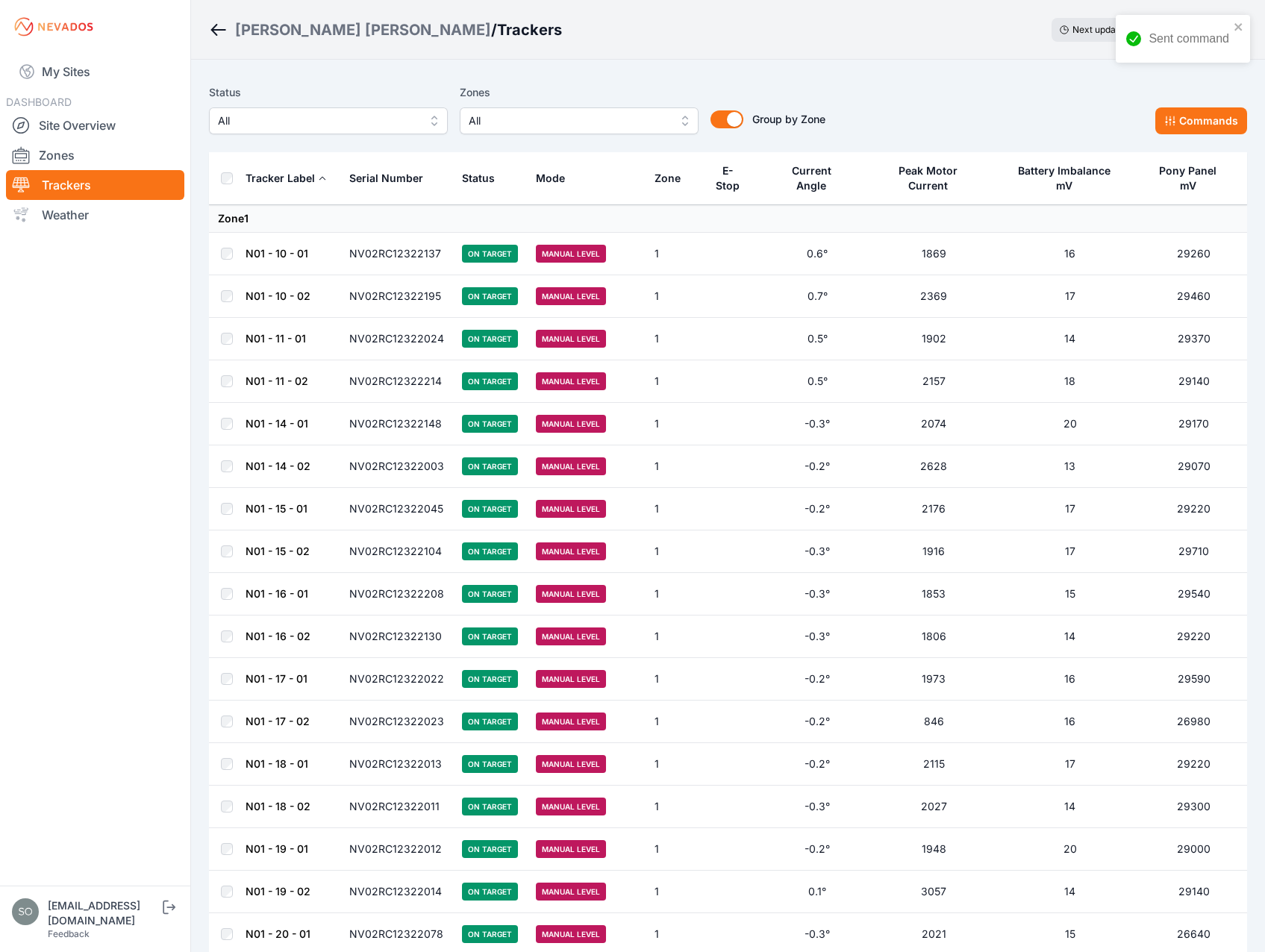
click at [815, 177] on div "Current Angle" at bounding box center [811, 178] width 72 height 30
click at [808, 174] on div "Current Angle" at bounding box center [811, 178] width 72 height 30
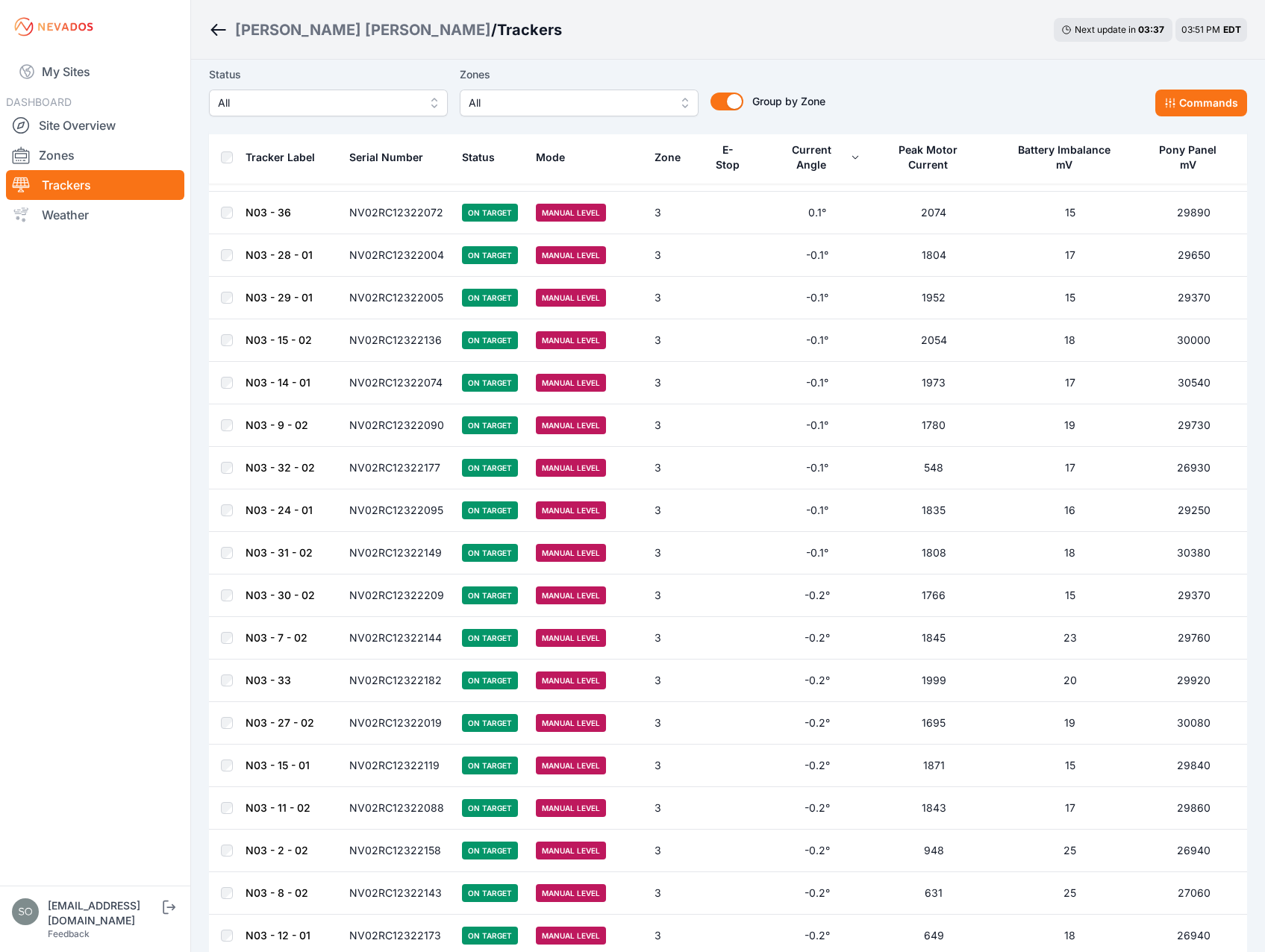
scroll to position [5259, 0]
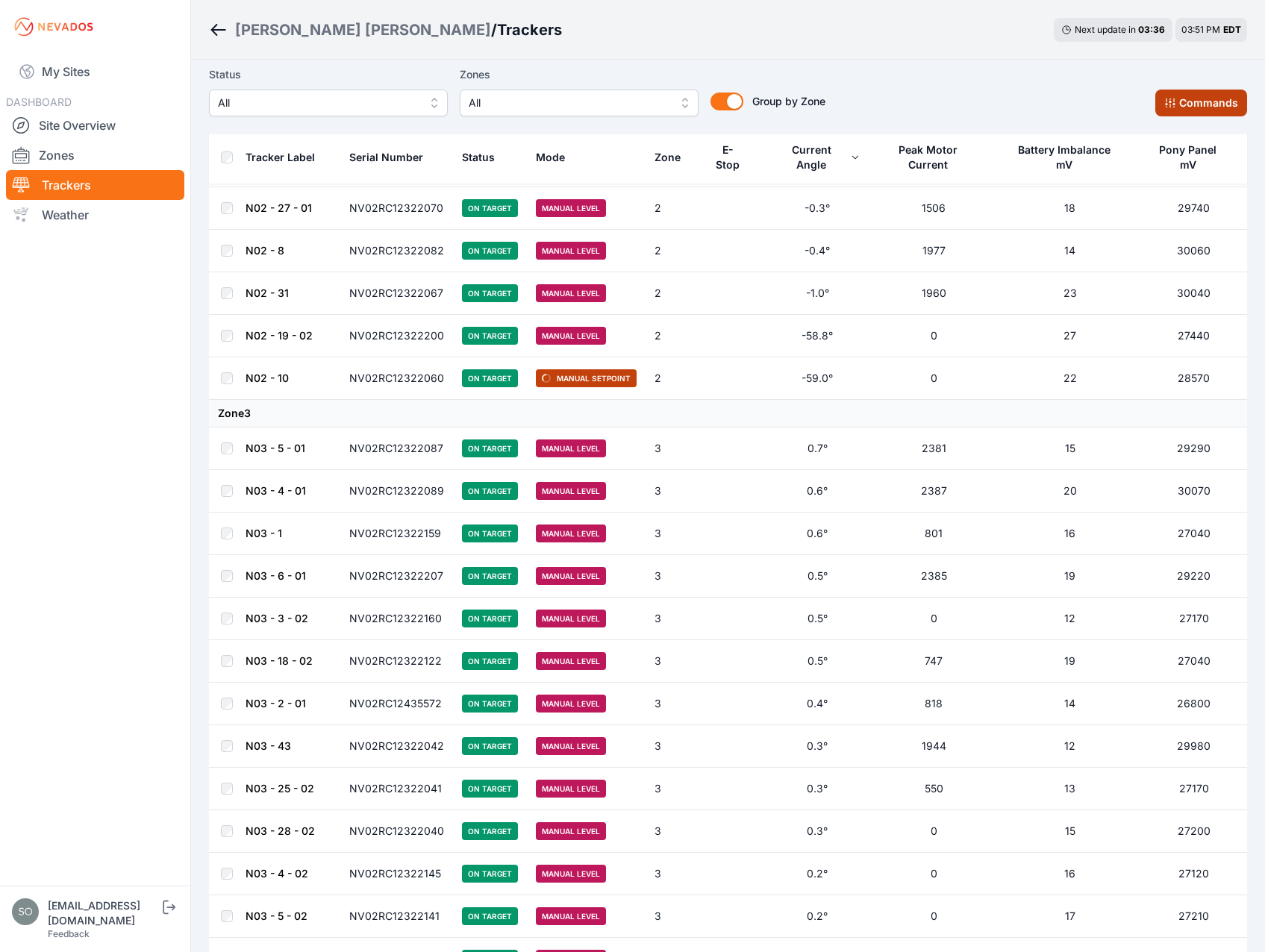
click at [1194, 100] on button "Commands" at bounding box center [1201, 103] width 91 height 27
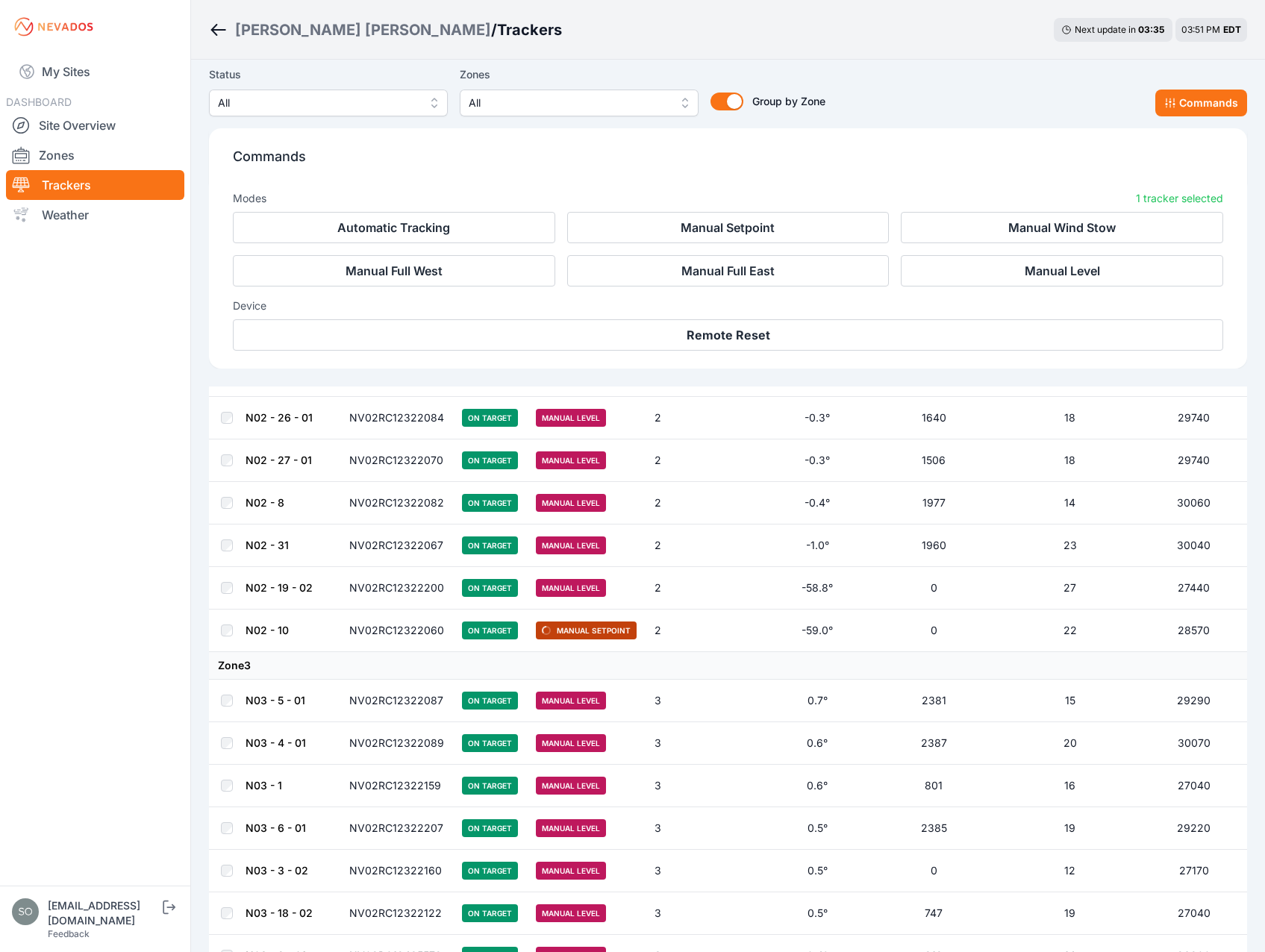
scroll to position [5512, 0]
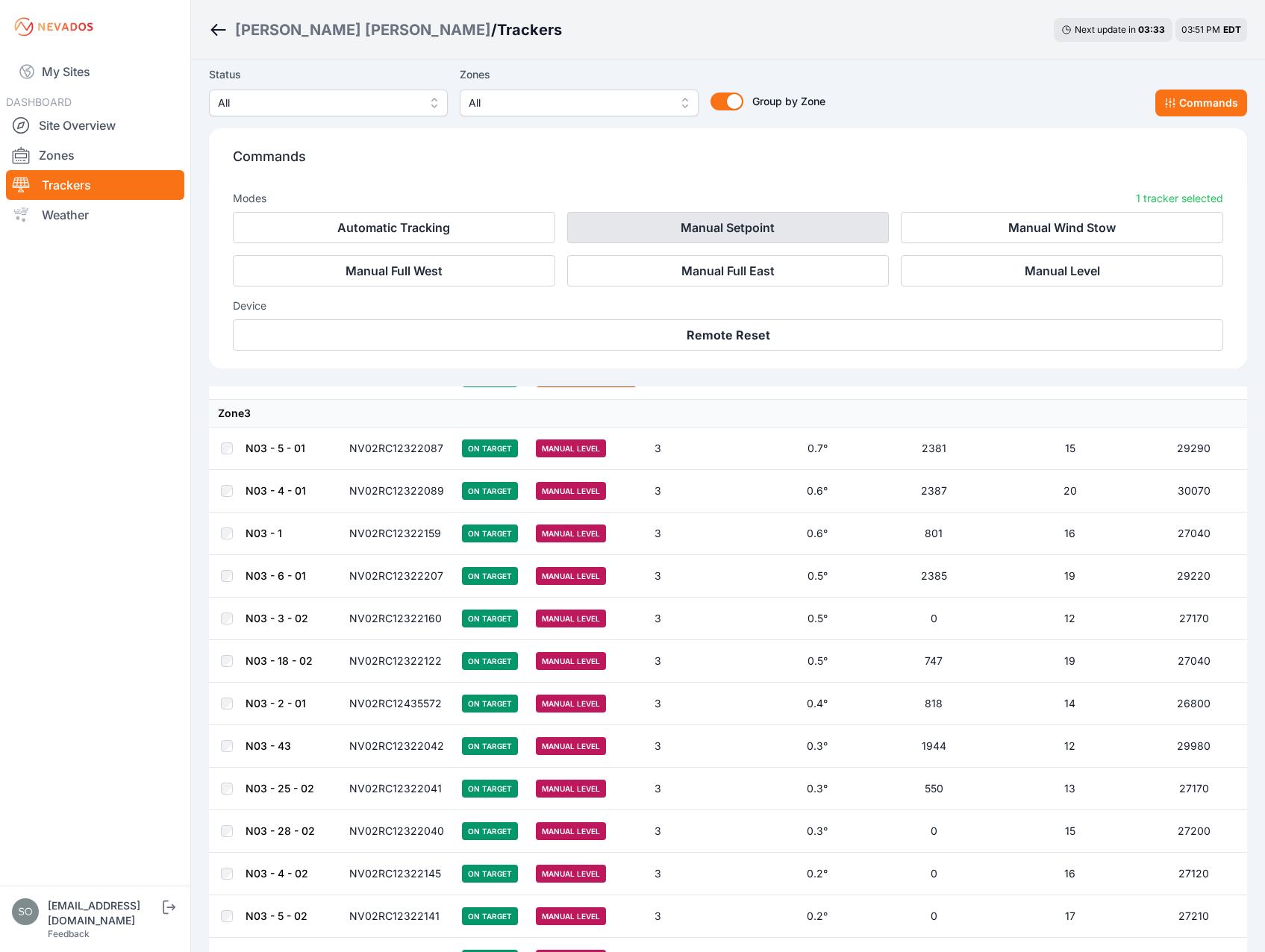
click at [761, 227] on button "Manual Setpoint" at bounding box center [728, 227] width 322 height 31
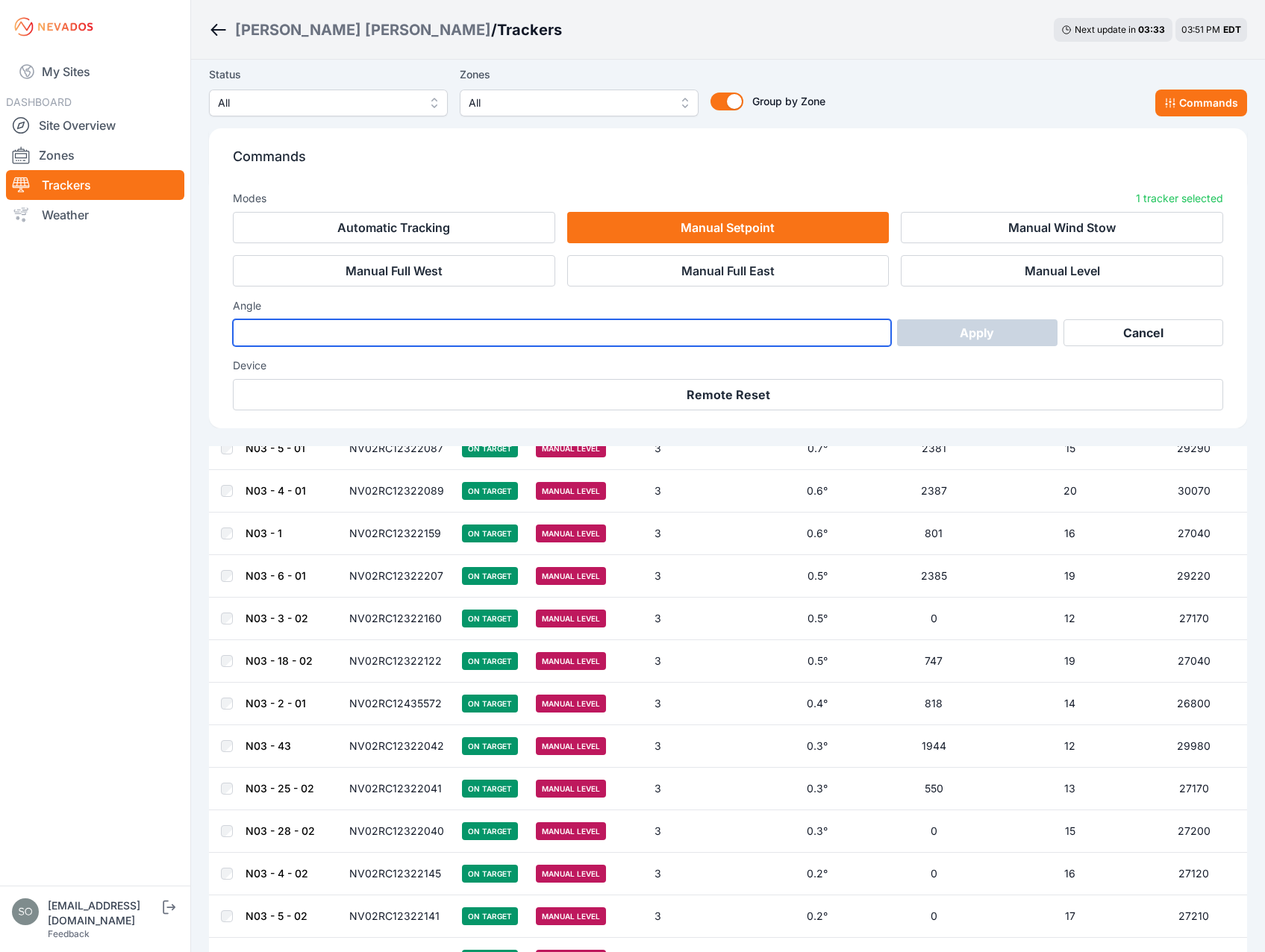
click at [670, 341] on input "number" at bounding box center [562, 332] width 658 height 27
type input "*"
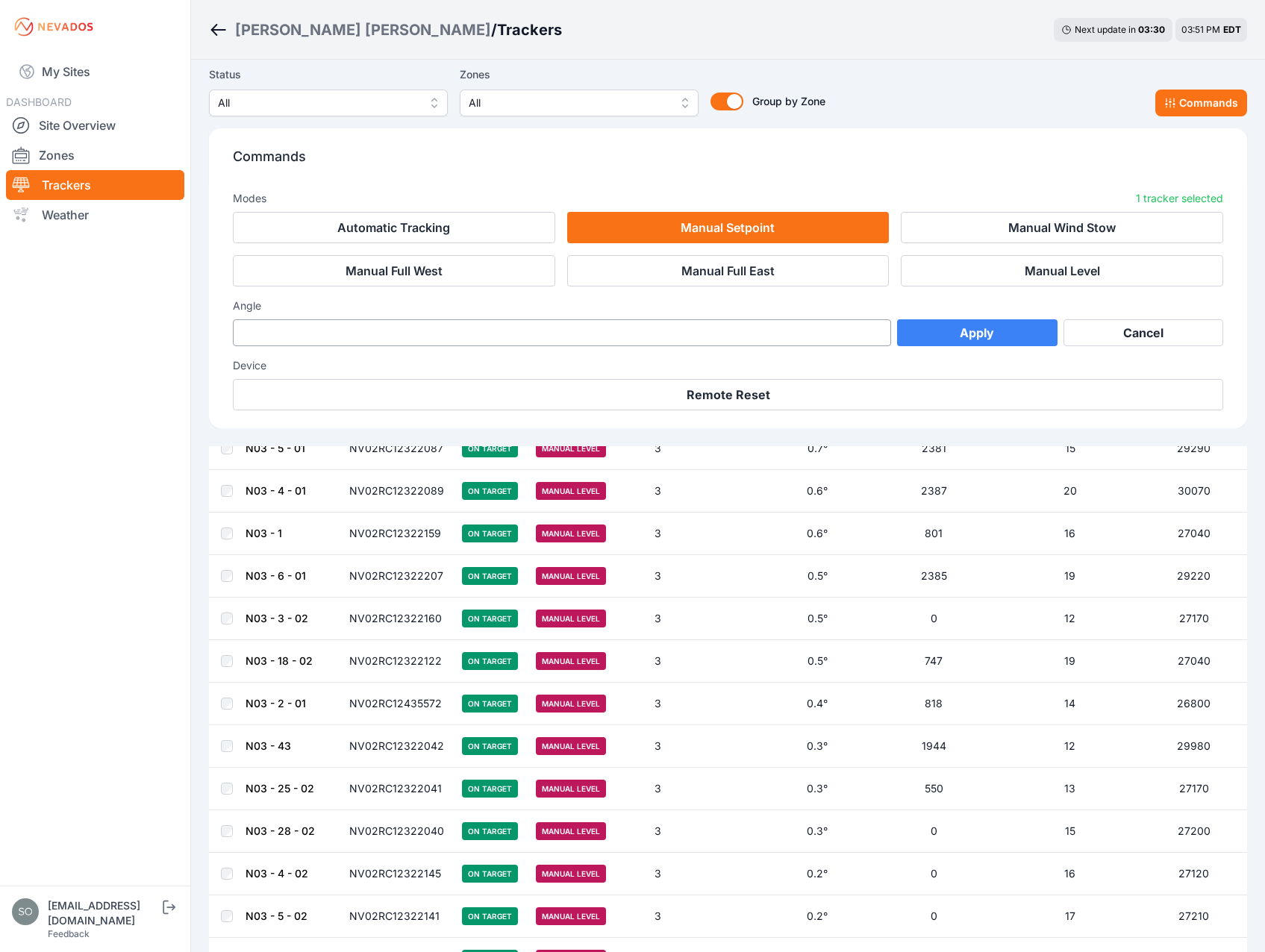
click at [1010, 328] on button "Apply" at bounding box center [977, 332] width 161 height 27
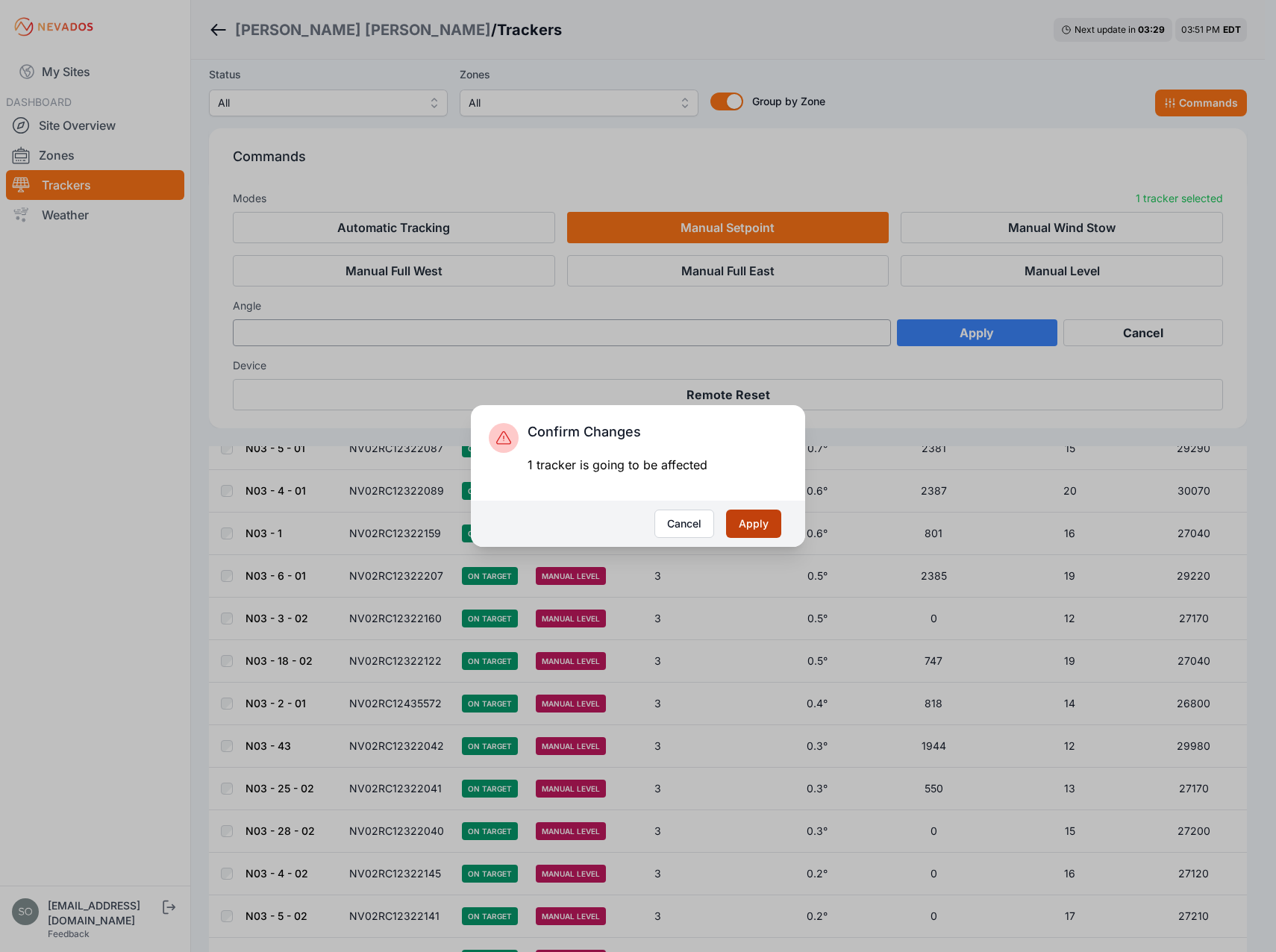
click at [774, 515] on button "Apply" at bounding box center [753, 523] width 55 height 29
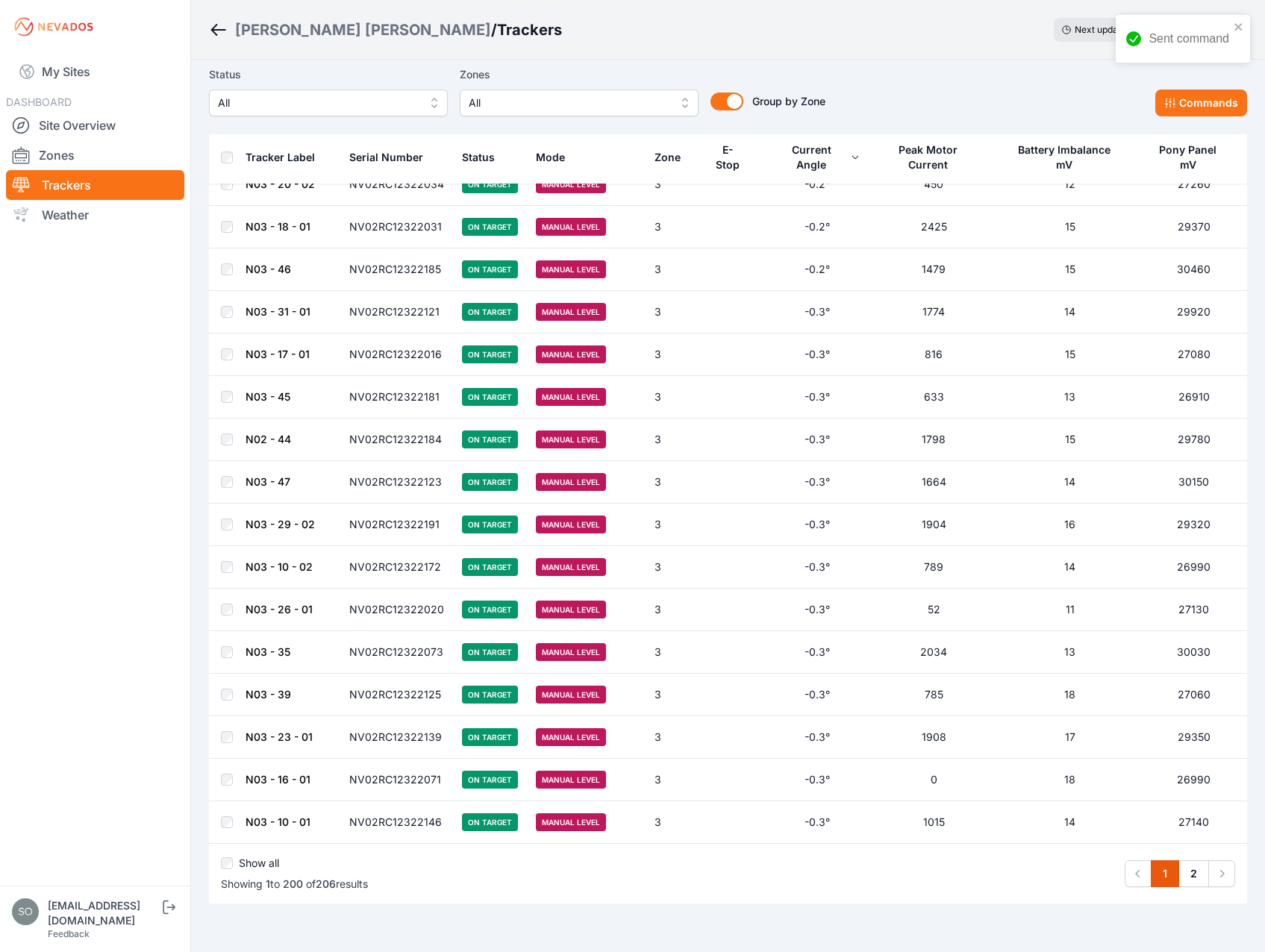
scroll to position [7995, 0]
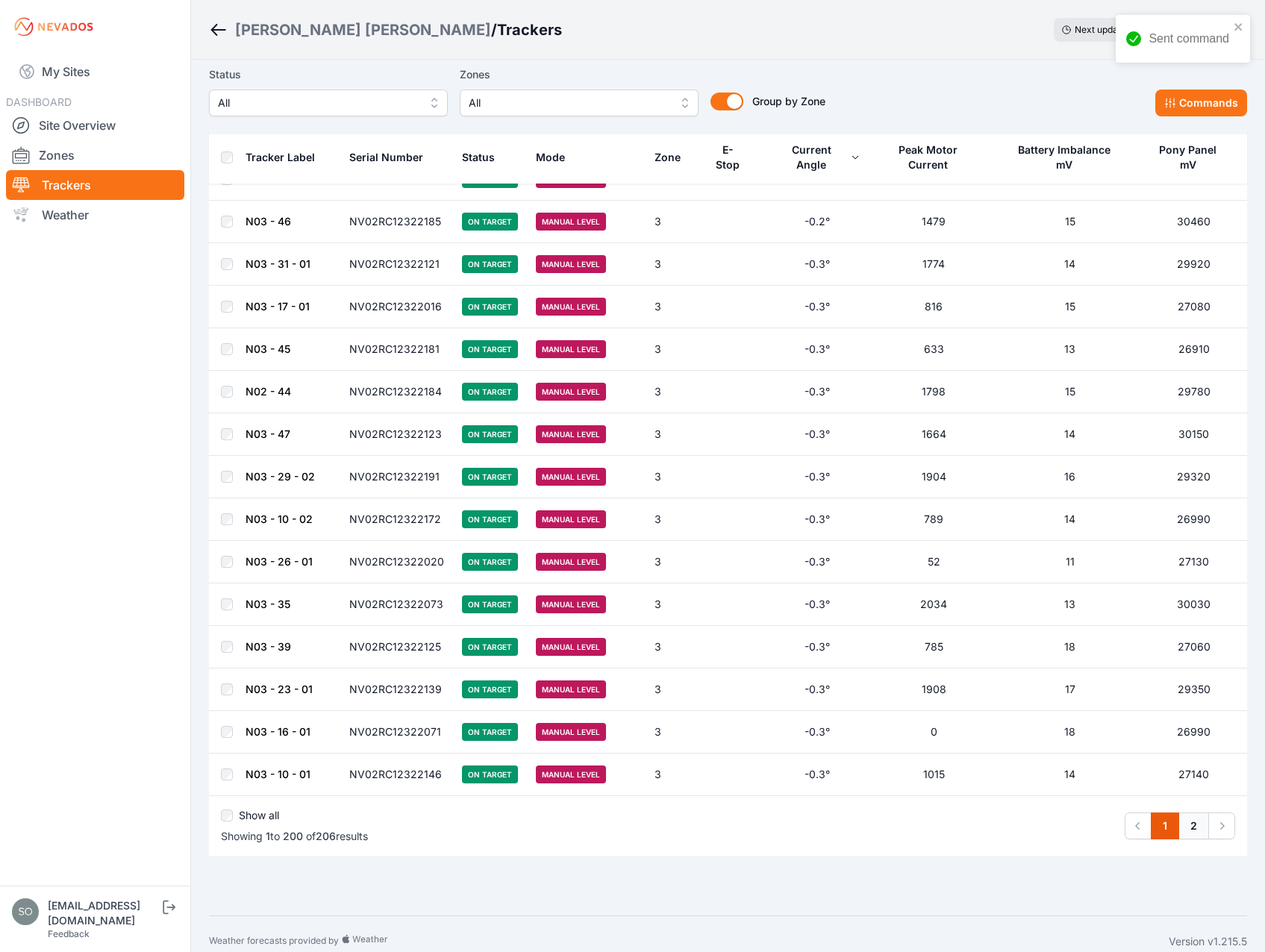
click at [1190, 812] on link "2" at bounding box center [1193, 826] width 30 height 27
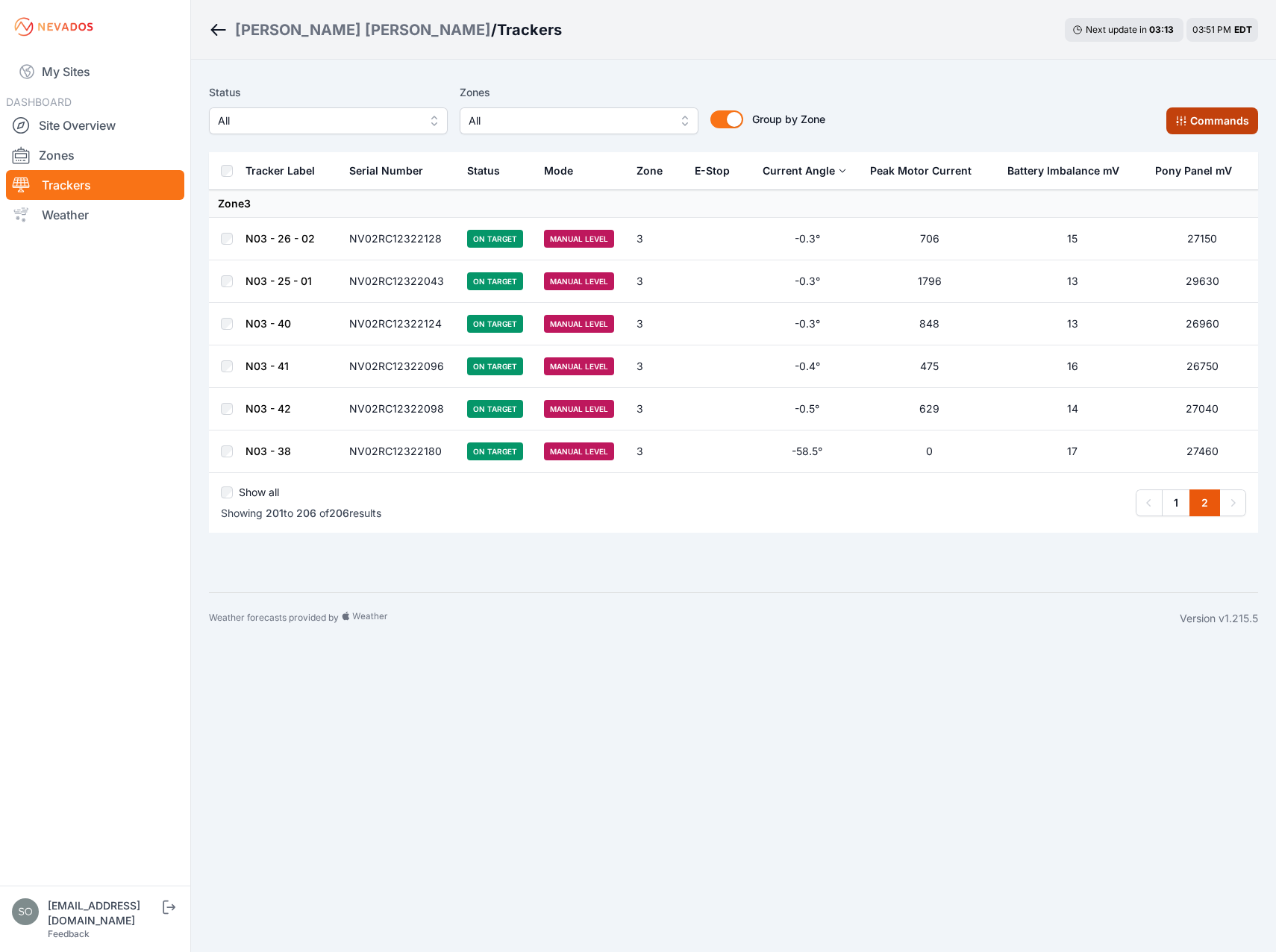
click at [1204, 116] on button "Commands" at bounding box center [1212, 121] width 91 height 27
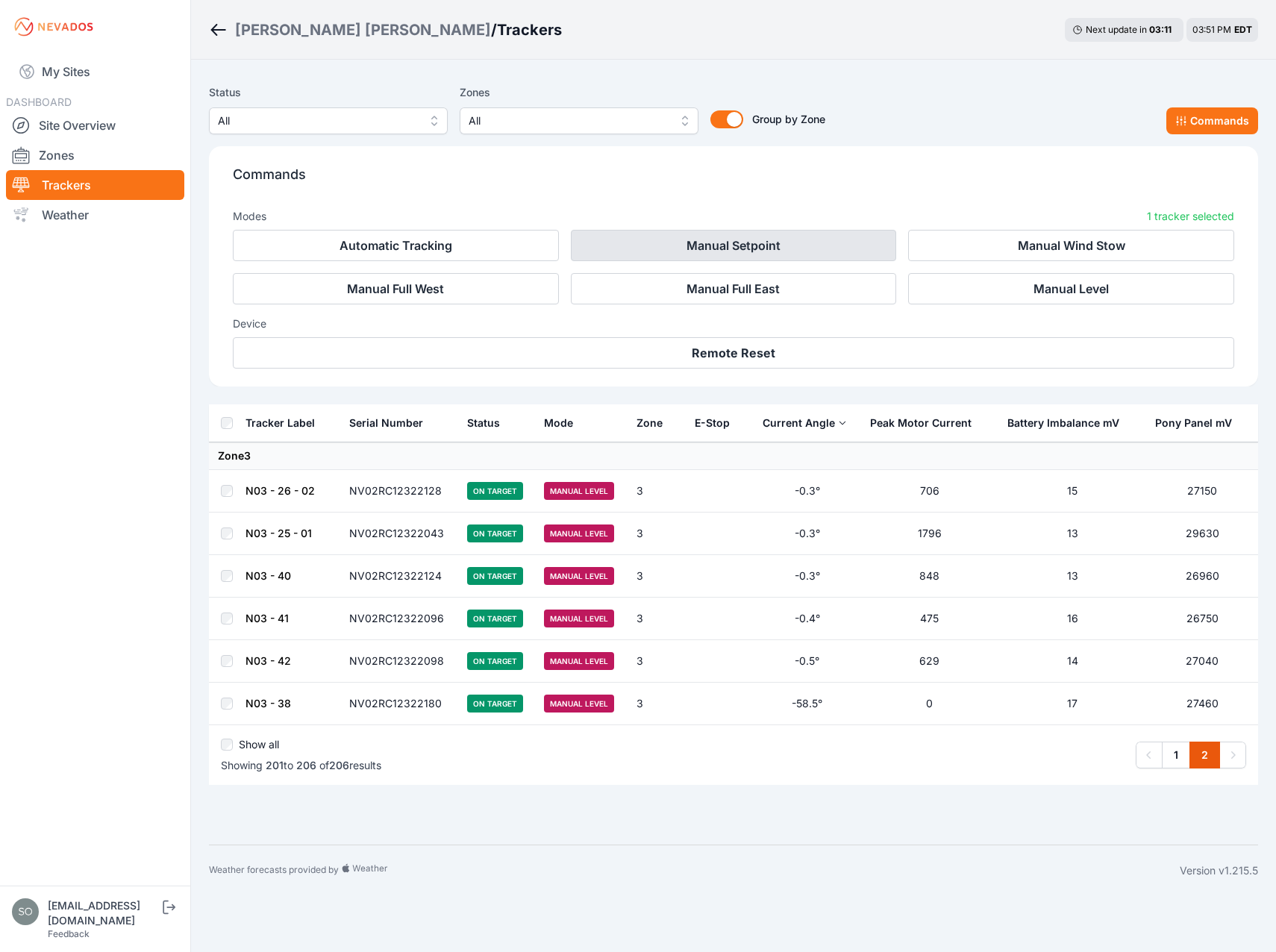
click at [790, 246] on button "Manual Setpoint" at bounding box center [733, 245] width 326 height 31
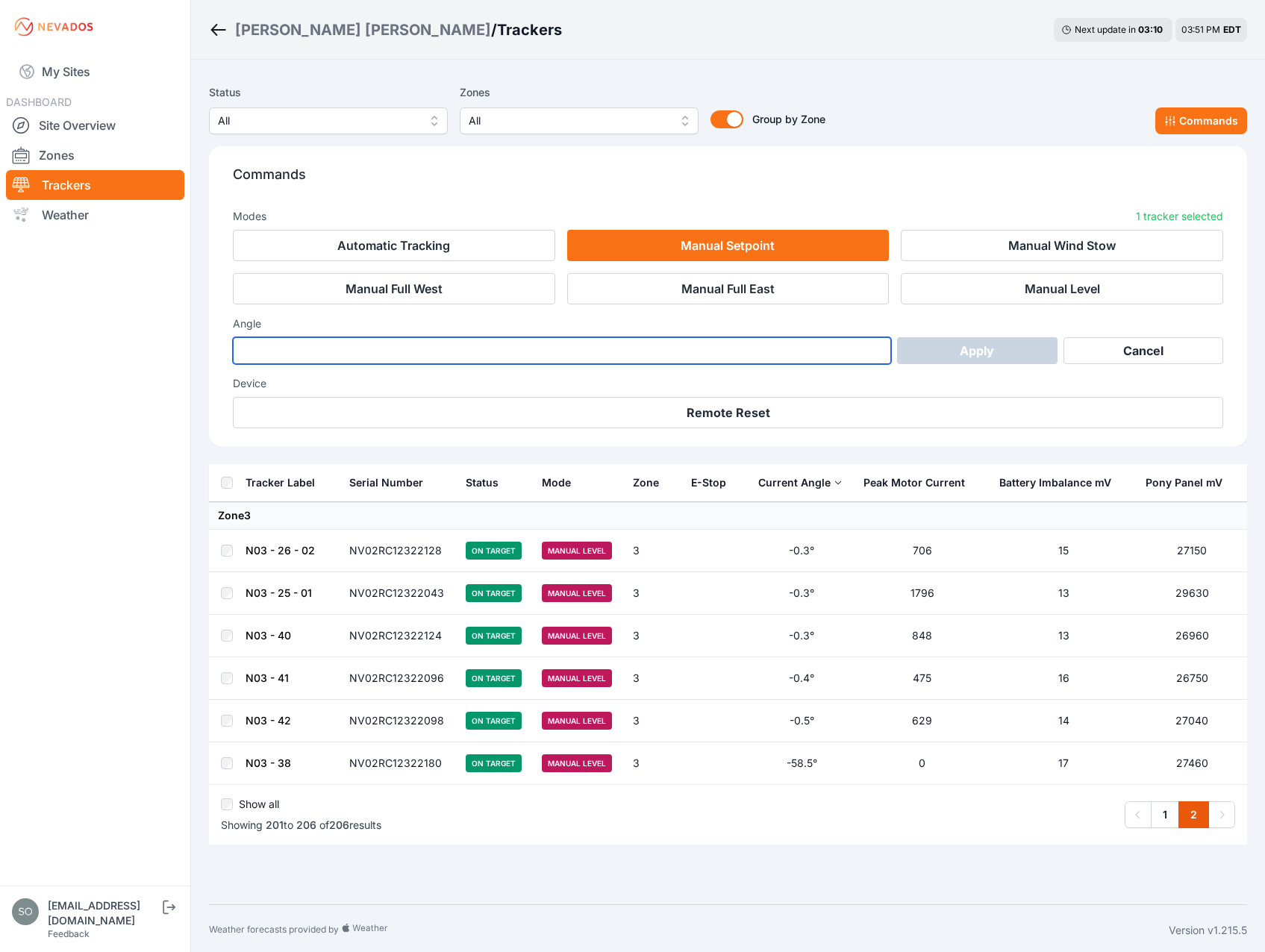
click at [652, 344] on input "number" at bounding box center [562, 351] width 658 height 27
type input "*"
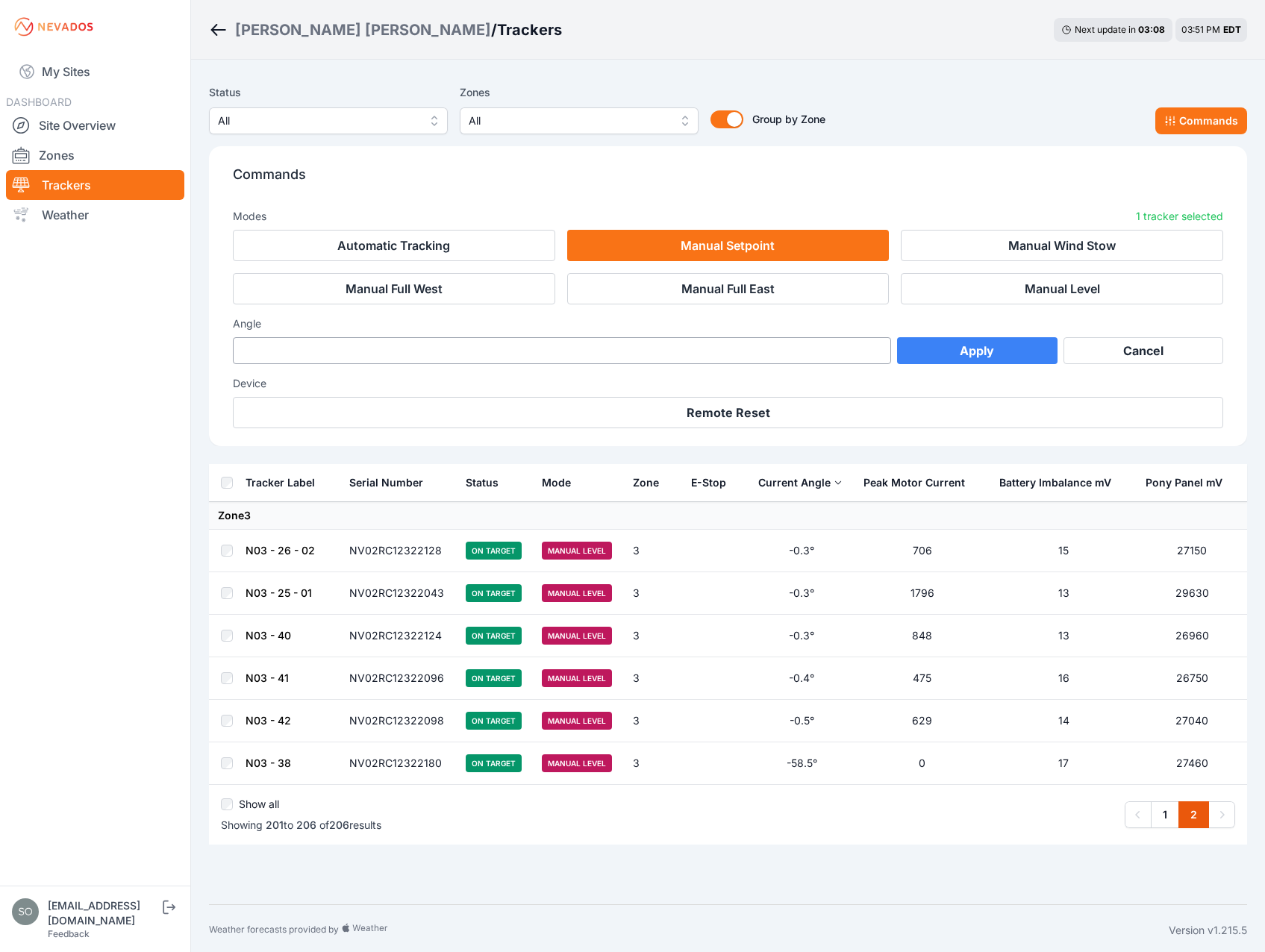
click at [988, 348] on button "Apply" at bounding box center [977, 351] width 161 height 27
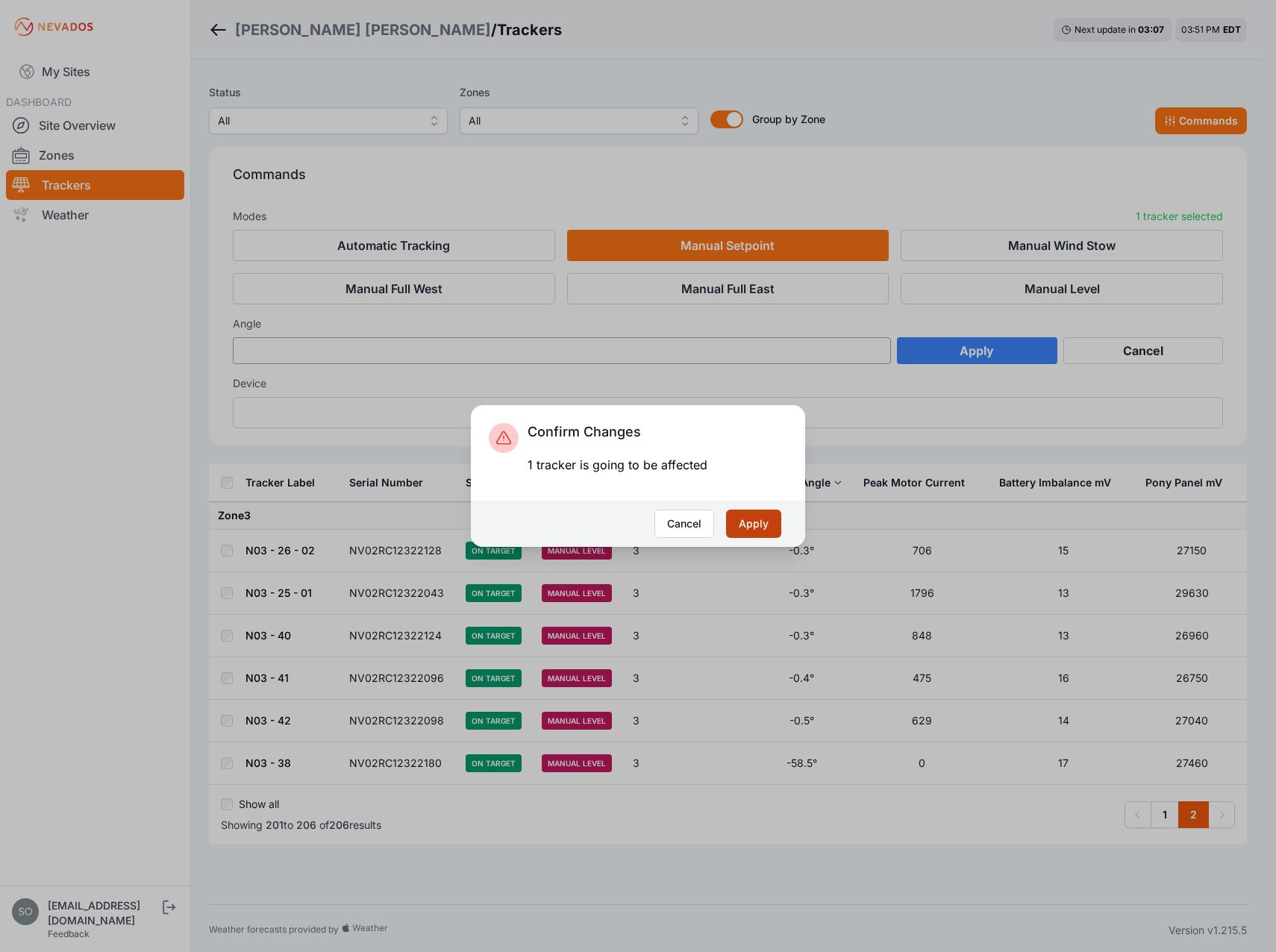
click at [764, 521] on button "Apply" at bounding box center [753, 523] width 55 height 29
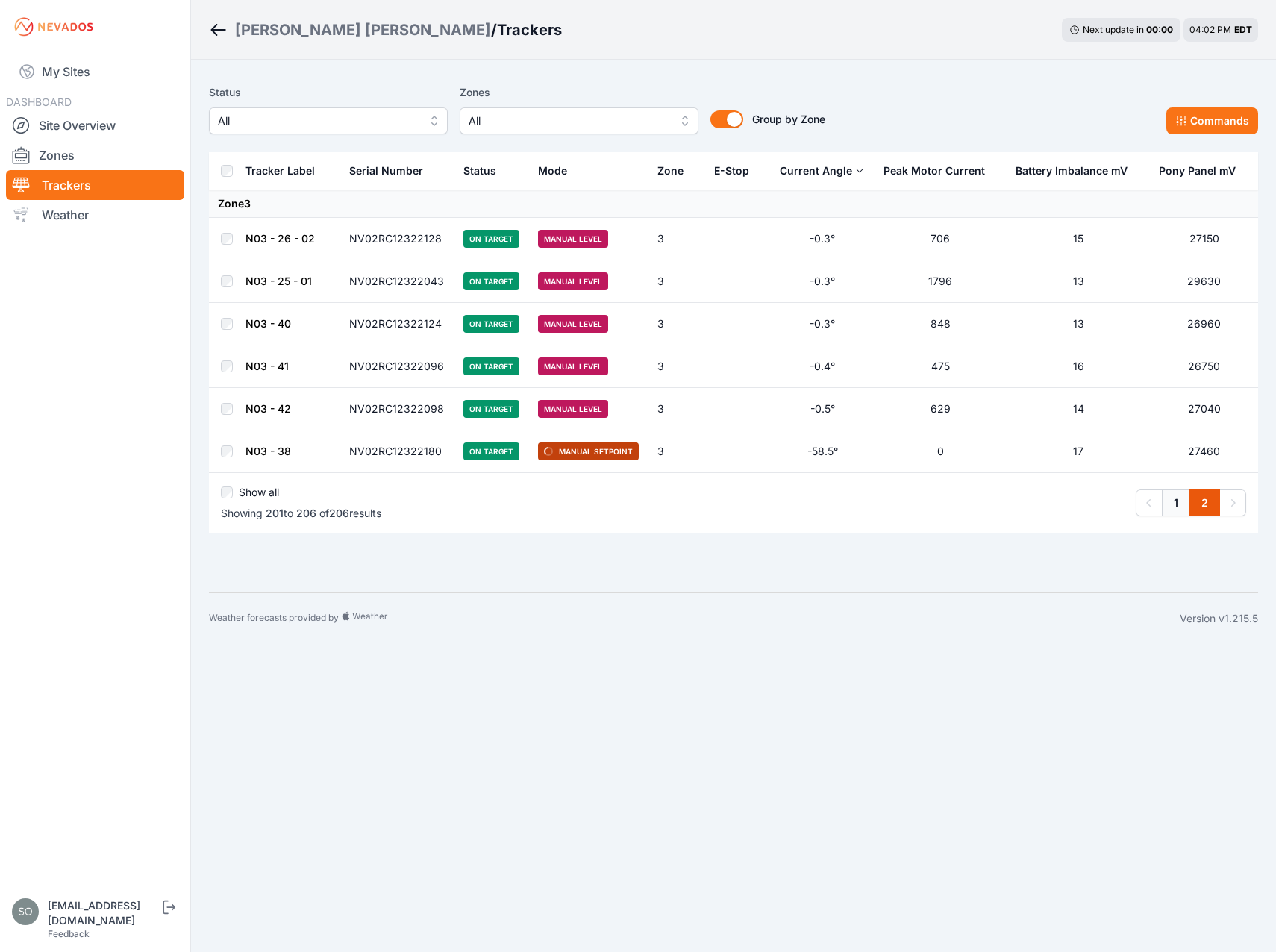
click at [1175, 509] on link "1" at bounding box center [1176, 503] width 29 height 27
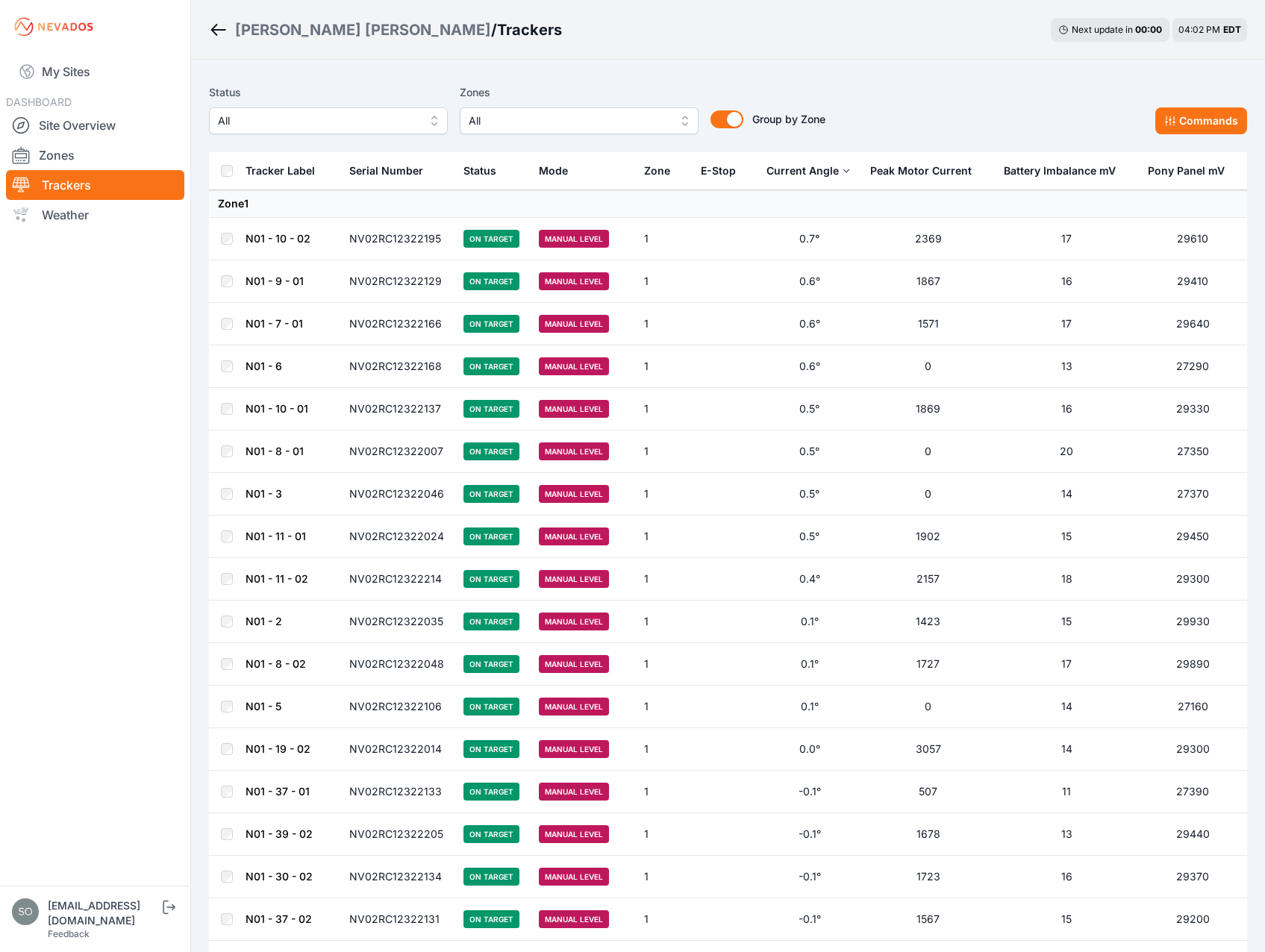
click at [821, 173] on div "Current Angle" at bounding box center [802, 170] width 72 height 15
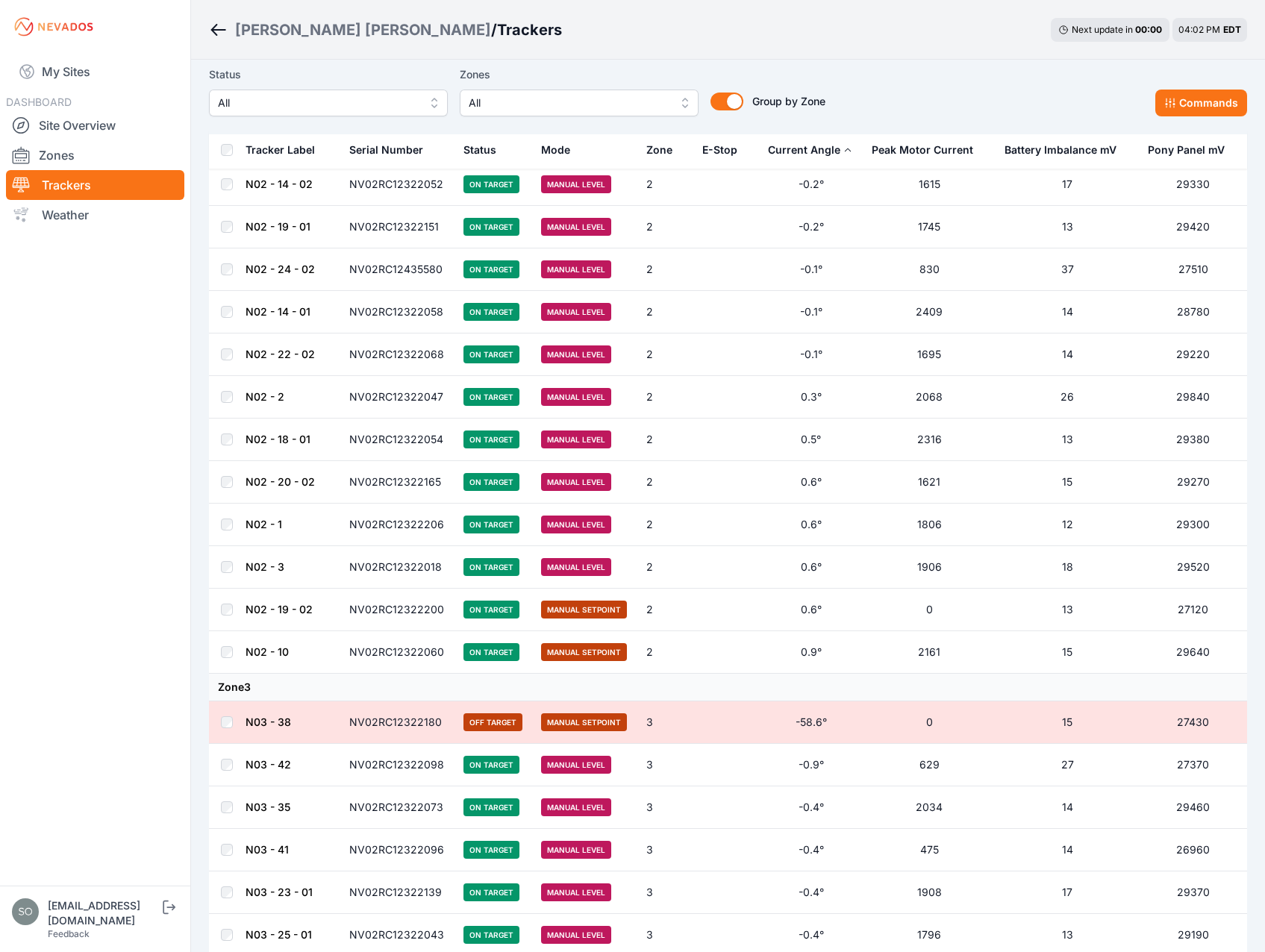
scroll to position [4972, 0]
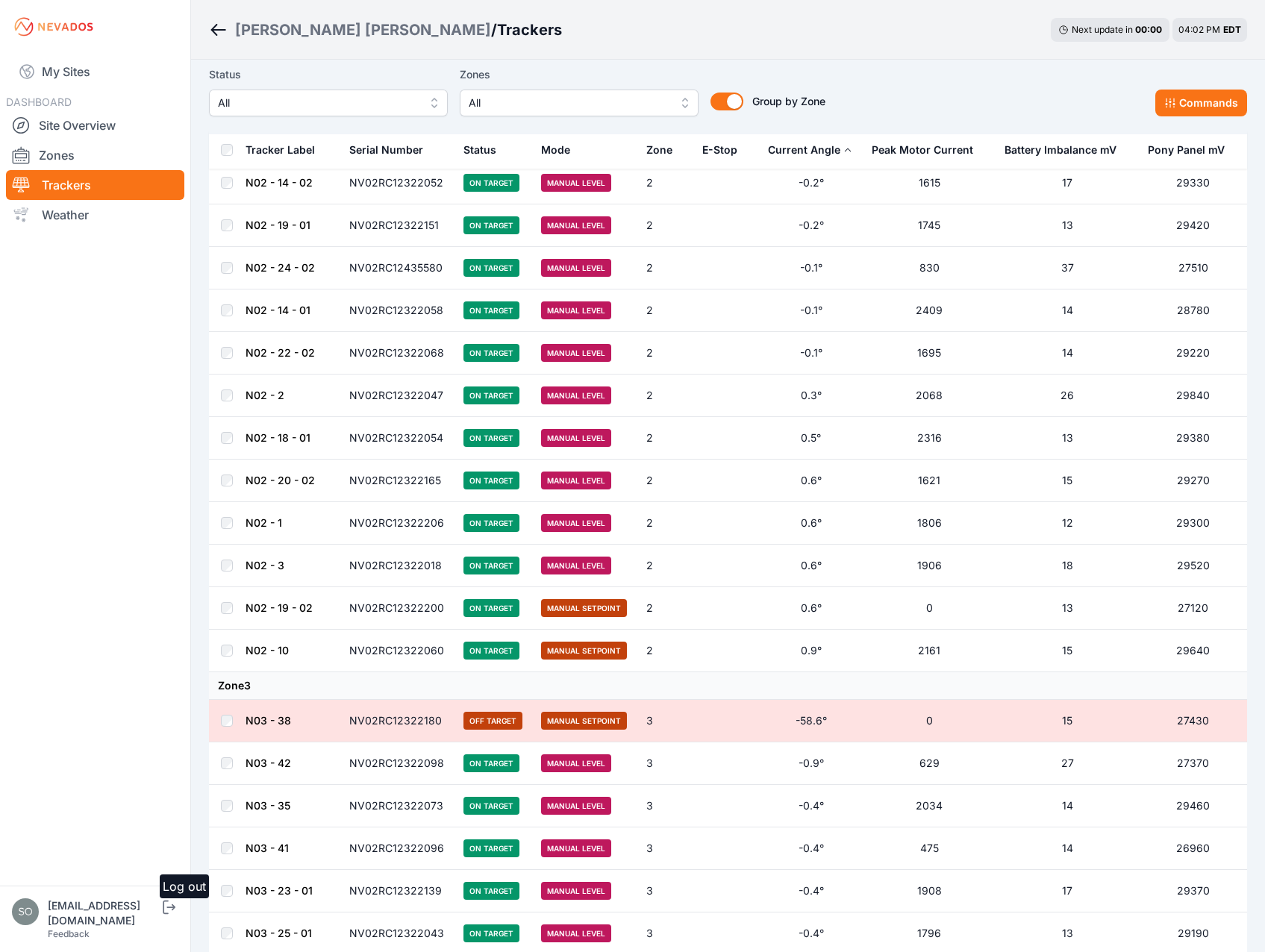
click at [178, 916] on icon "submit" at bounding box center [169, 907] width 18 height 18
